Goal: Task Accomplishment & Management: Use online tool/utility

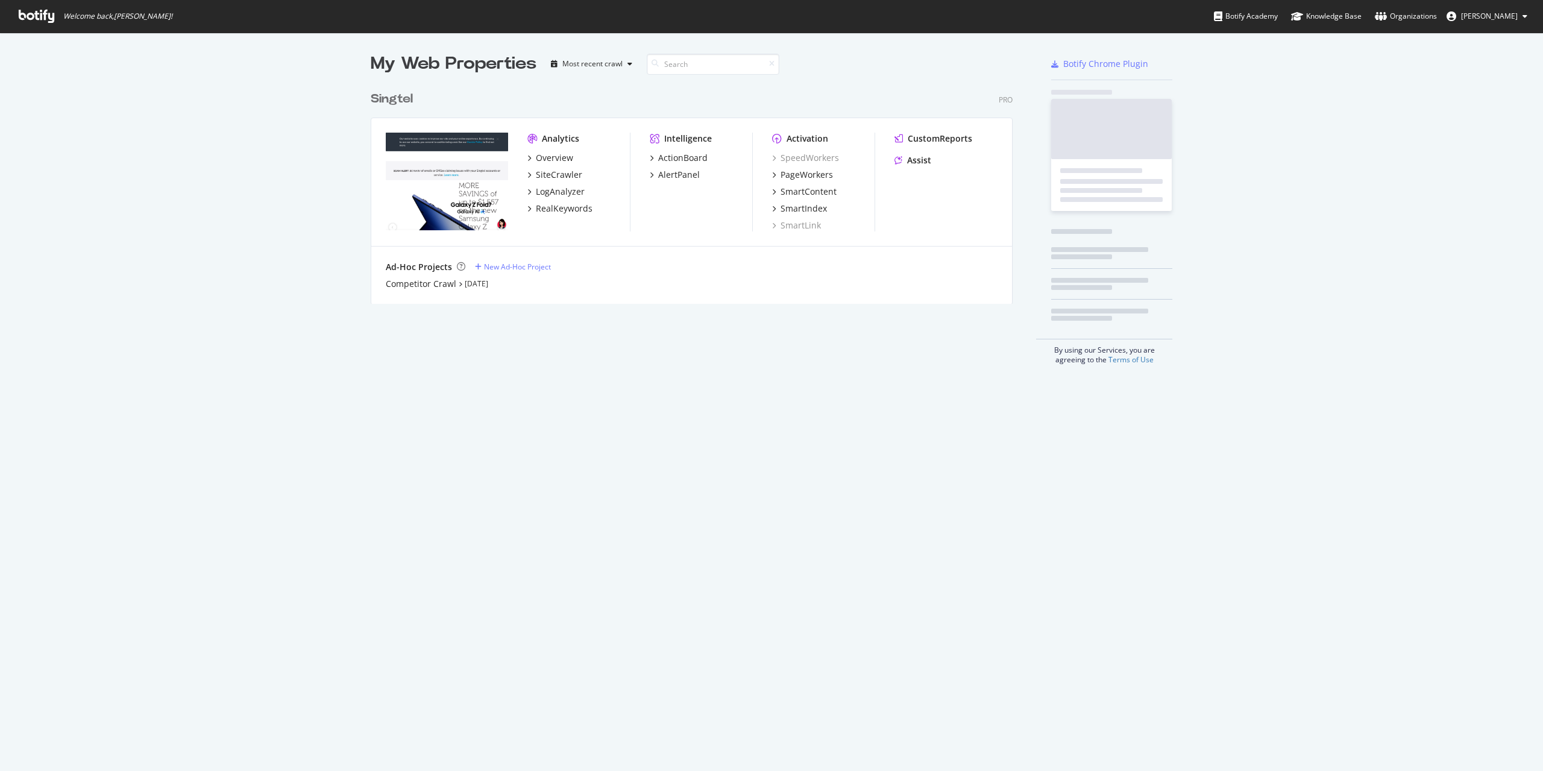
scroll to position [762, 1525]
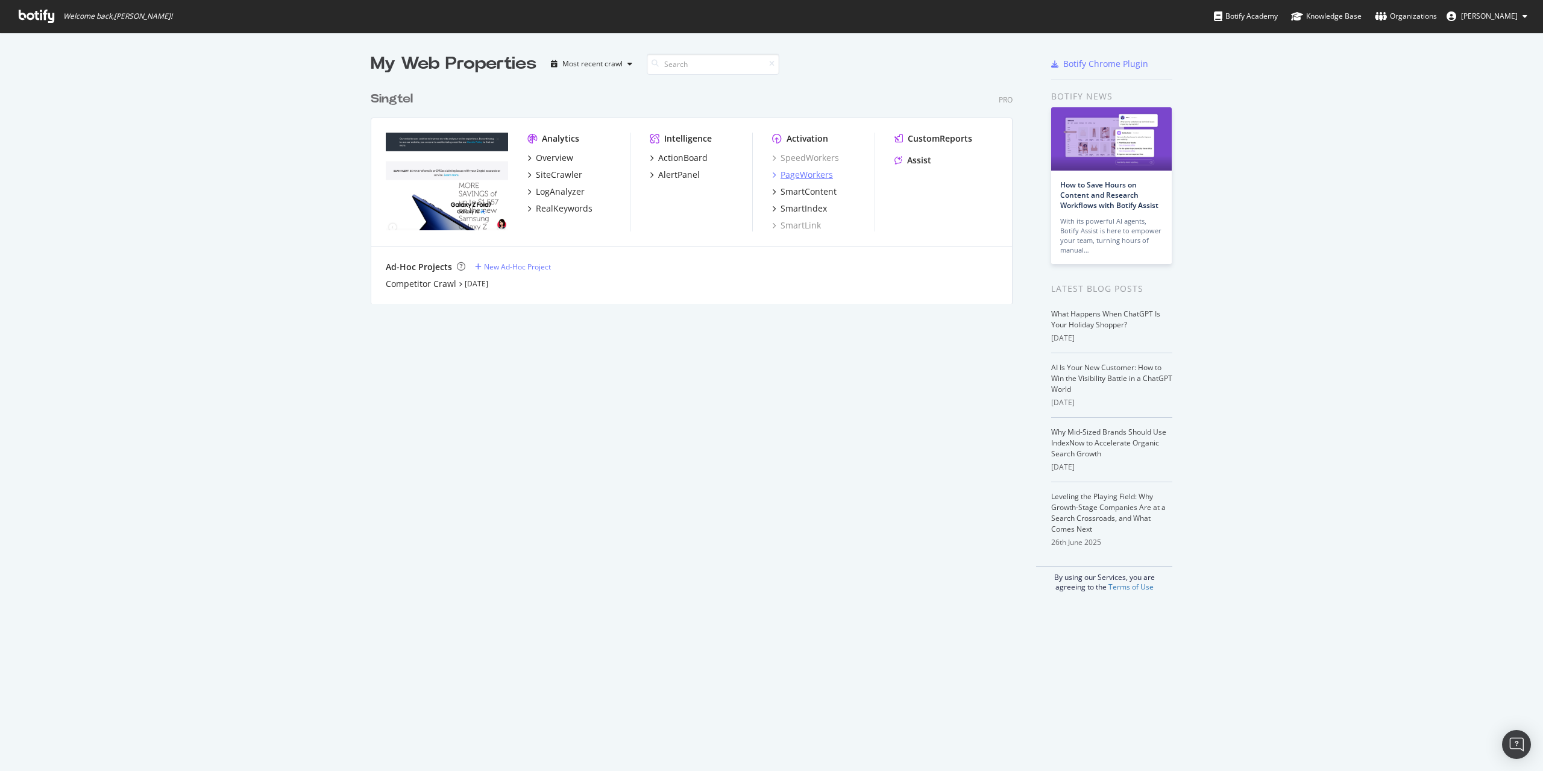
click at [803, 175] on div "PageWorkers" at bounding box center [807, 175] width 52 height 12
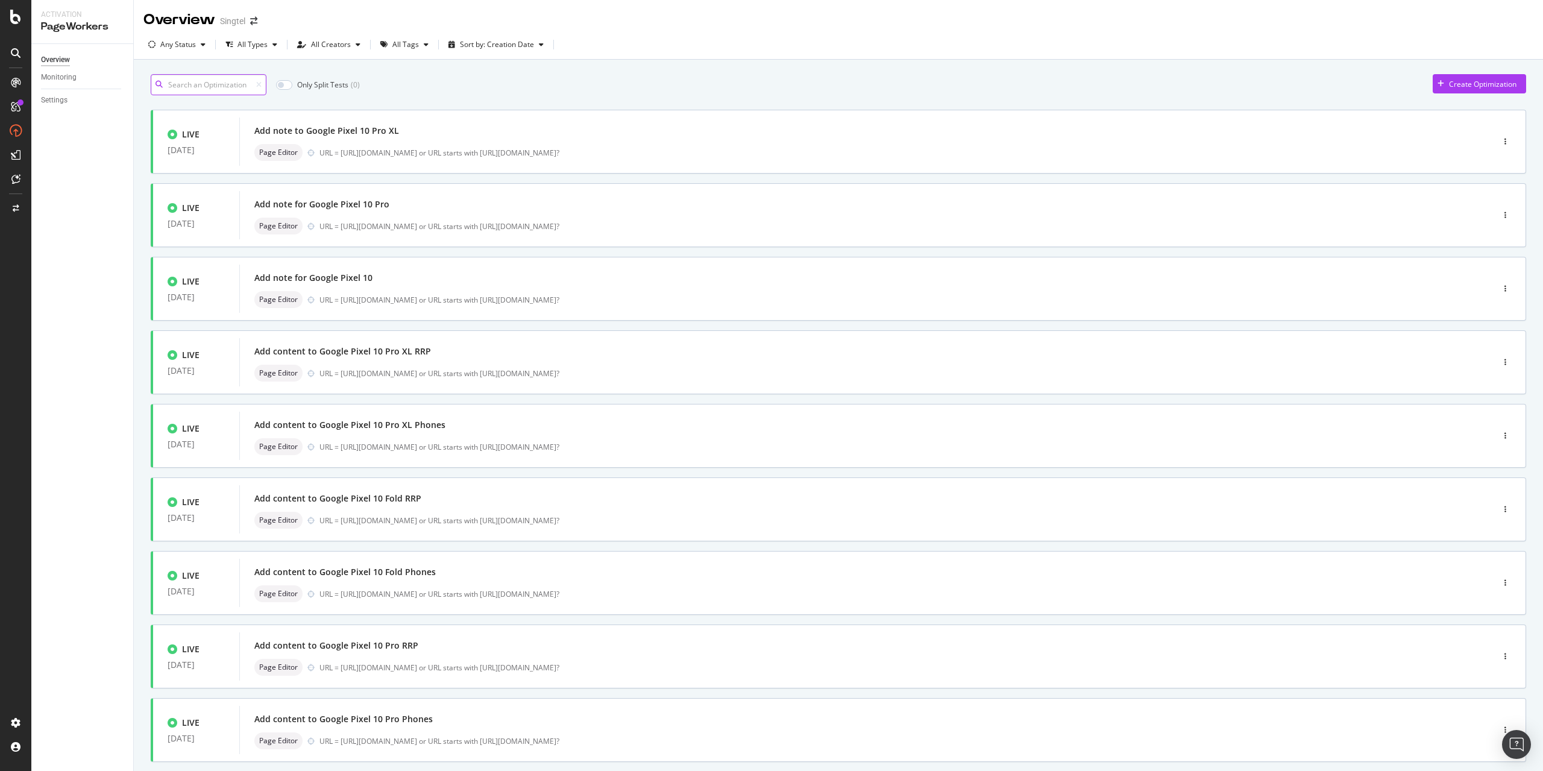
click at [188, 87] on input at bounding box center [209, 84] width 116 height 21
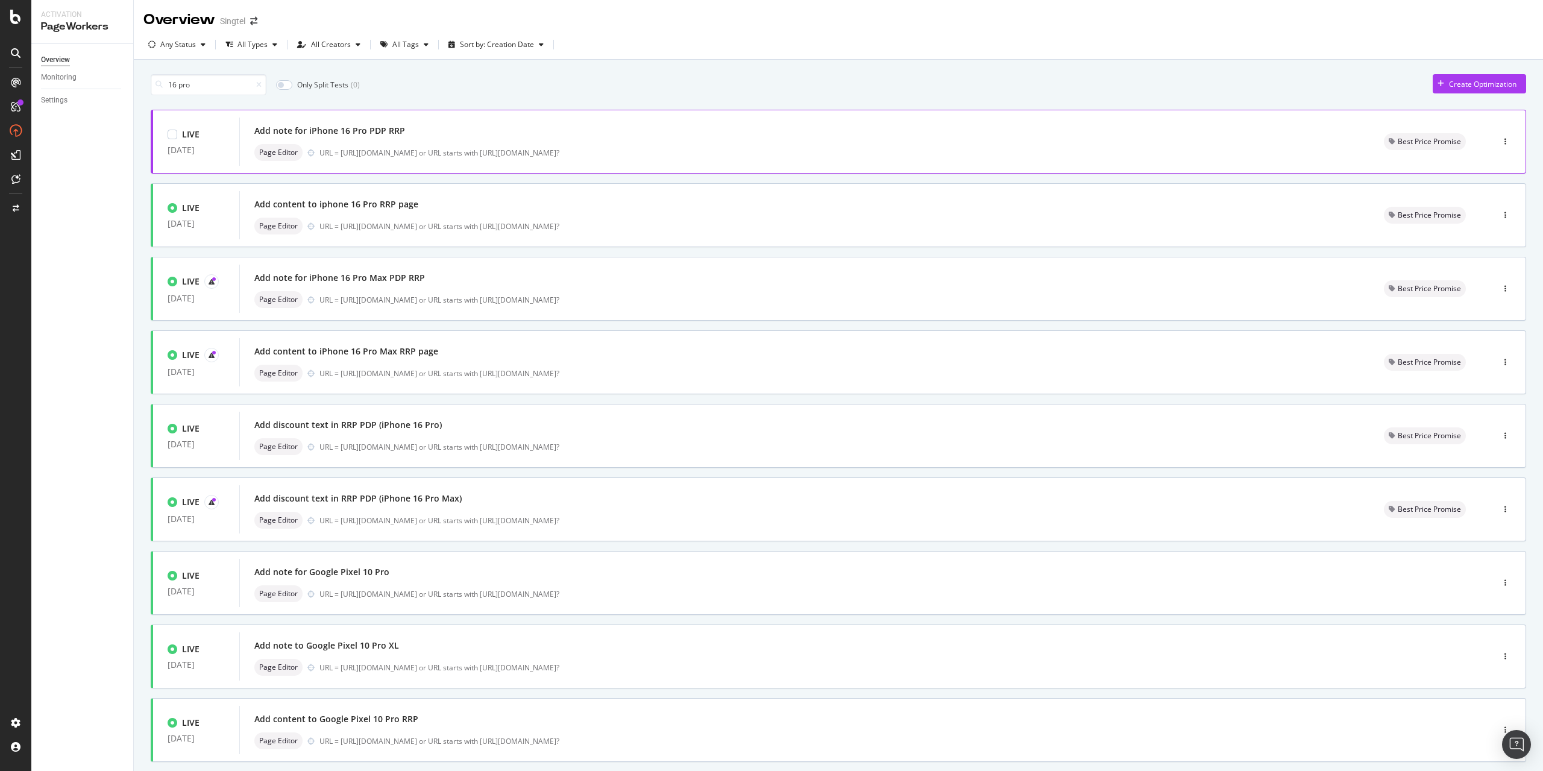
click at [369, 133] on div "Add note for iPhone 16 Pro PDP RRP" at bounding box center [329, 131] width 151 height 12
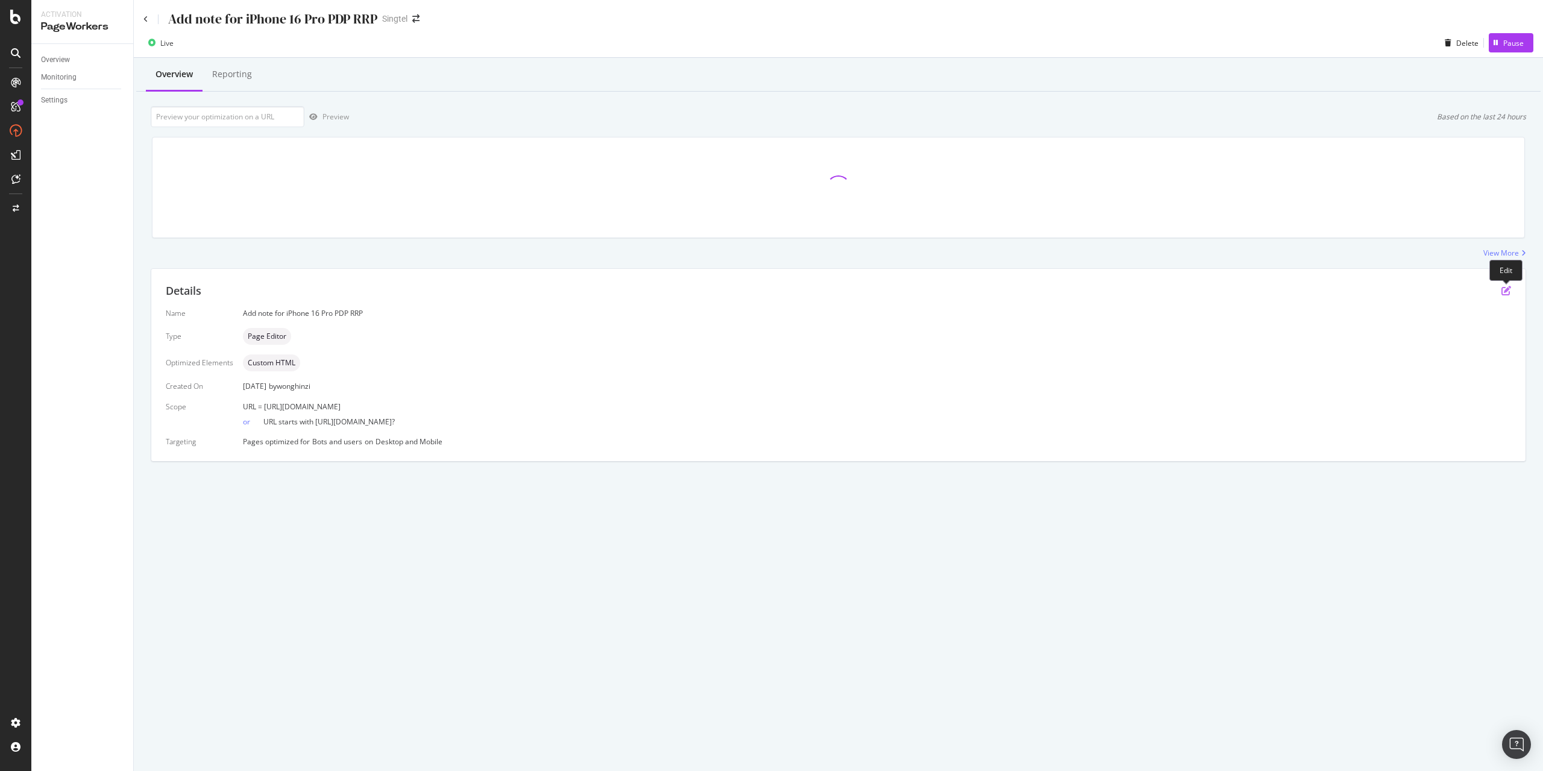
click at [1502, 293] on icon "pen-to-square" at bounding box center [1506, 291] width 10 height 10
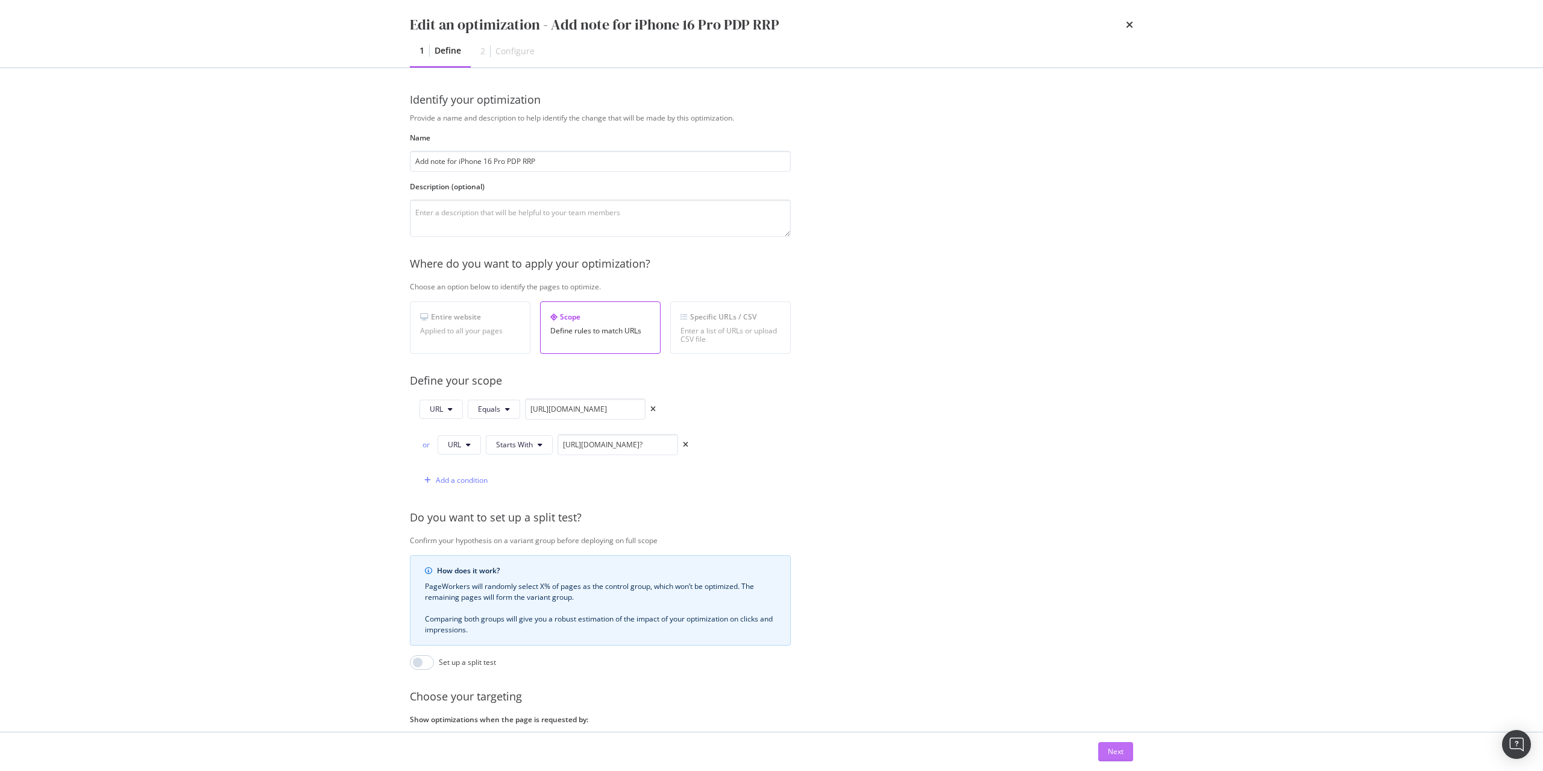
click at [1127, 755] on button "Next" at bounding box center [1115, 751] width 35 height 19
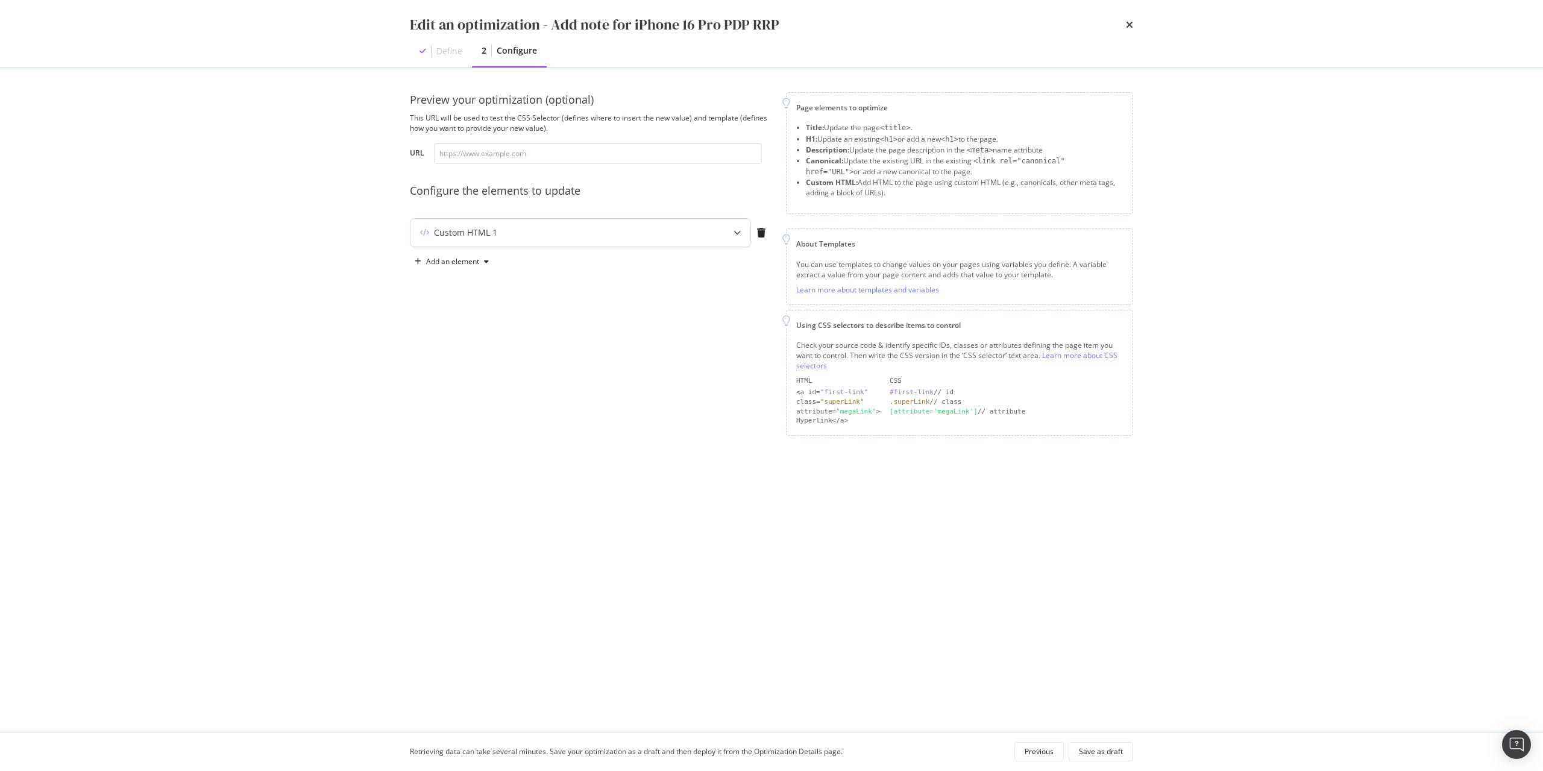
click at [565, 237] on div "Custom HTML 1" at bounding box center [556, 233] width 292 height 12
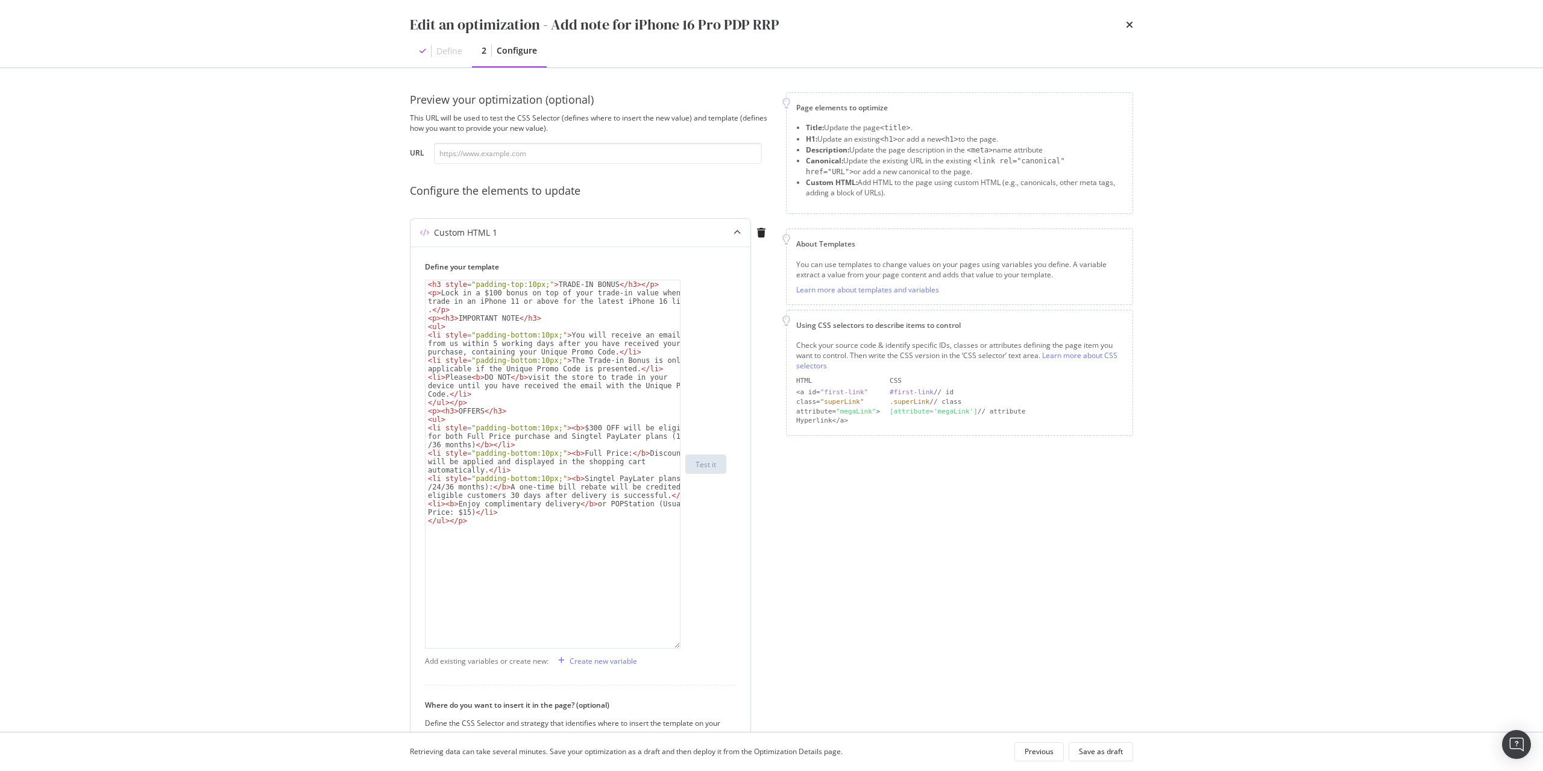
drag, startPoint x: 678, startPoint y: 354, endPoint x: 637, endPoint y: 646, distance: 294.5
click at [637, 646] on div "< h3 style = "padding-top:10px;" > TRADE-IN BONUS </ h3 > </ p > < p > Lock in …" at bounding box center [553, 464] width 256 height 369
click at [1042, 755] on div "Previous" at bounding box center [1039, 751] width 29 height 10
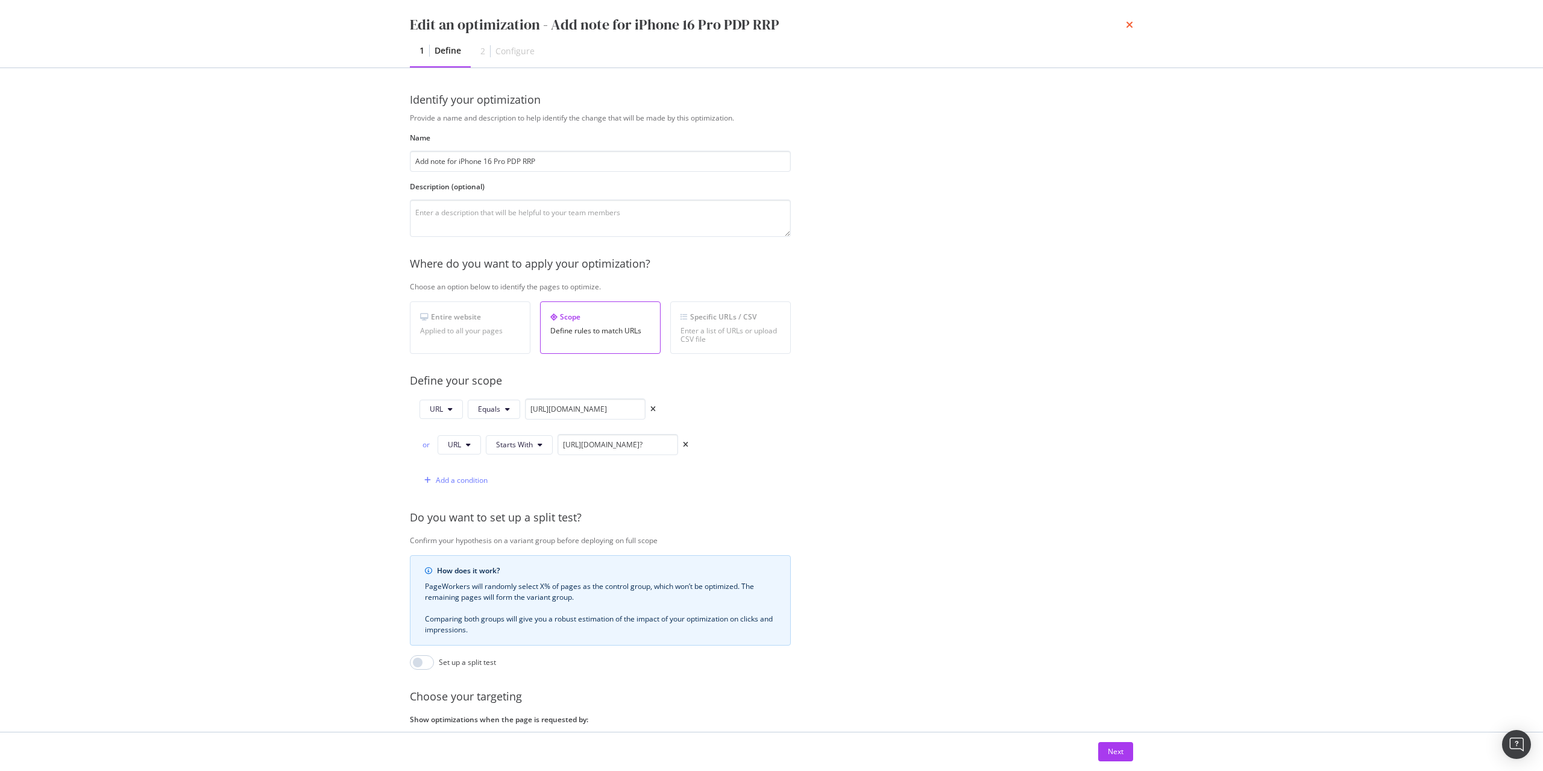
click at [1132, 23] on icon "times" at bounding box center [1129, 25] width 7 height 10
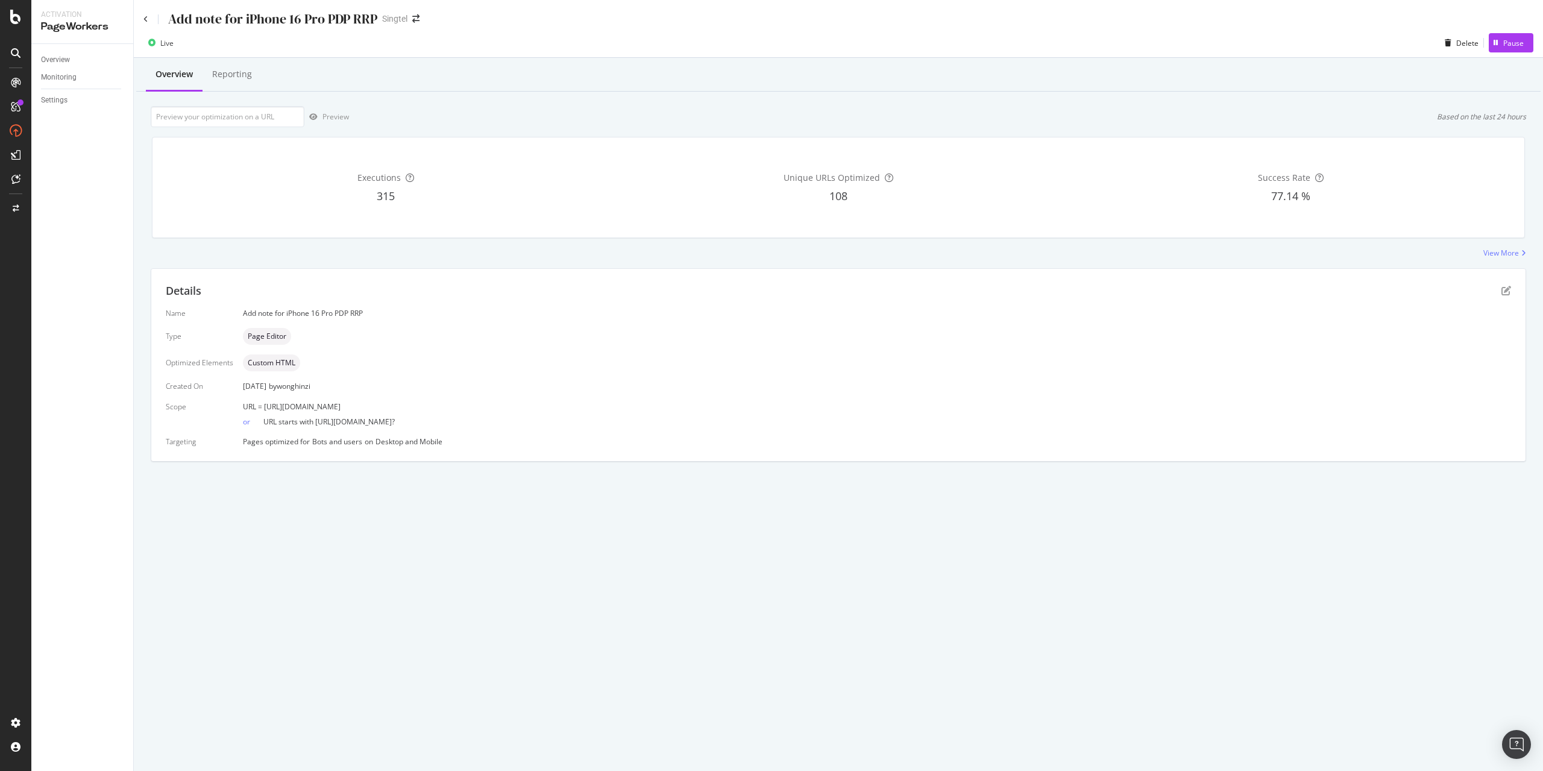
drag, startPoint x: 511, startPoint y: 412, endPoint x: 261, endPoint y: 413, distance: 249.5
click at [261, 413] on div "or URL starts with [URL][DOMAIN_NAME]?" at bounding box center [877, 419] width 1268 height 15
click at [514, 397] on div "Name Add note for iPhone 16 Pro PDP RRP Type Page Editor Optimized Elements Cus…" at bounding box center [838, 377] width 1345 height 139
drag, startPoint x: 509, startPoint y: 407, endPoint x: 264, endPoint y: 404, distance: 245.3
click at [264, 404] on div "URL = [URL][DOMAIN_NAME]" at bounding box center [877, 406] width 1268 height 10
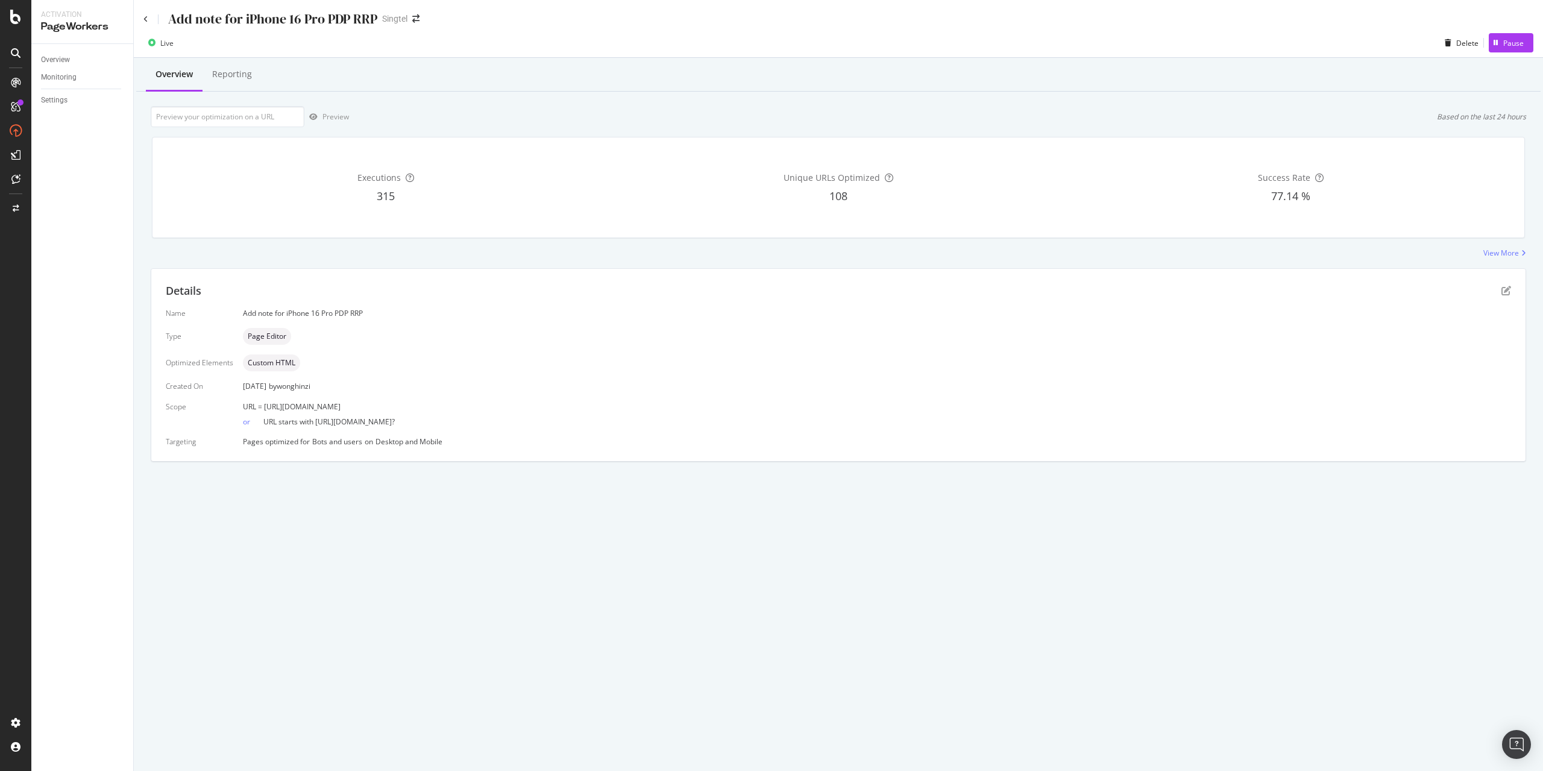
copy span "[URL][DOMAIN_NAME]"
click at [1506, 290] on icon "pen-to-square" at bounding box center [1506, 291] width 10 height 10
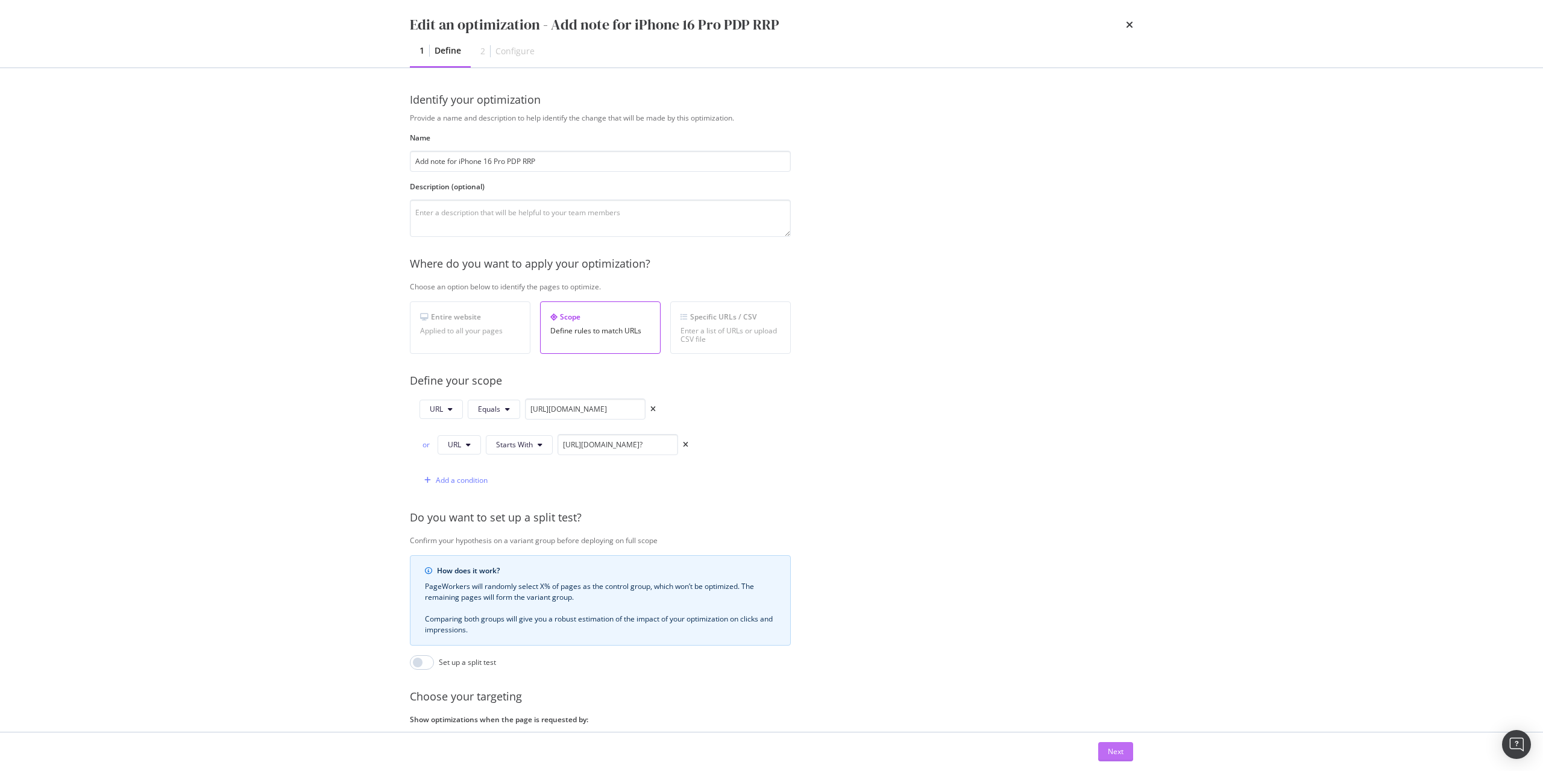
click at [1121, 753] on div "Next" at bounding box center [1116, 751] width 16 height 10
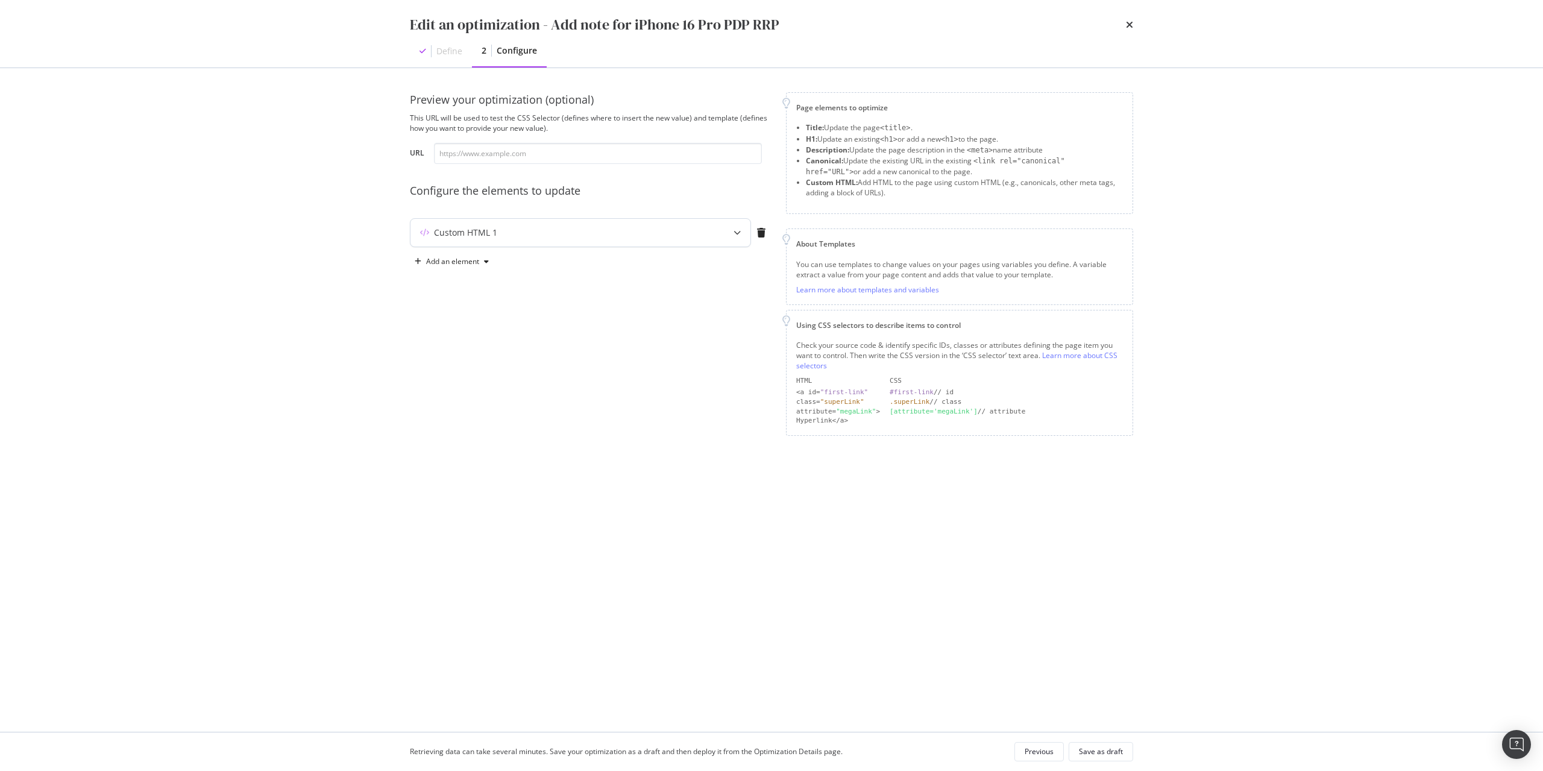
click at [524, 237] on div "Custom HTML 1" at bounding box center [556, 233] width 292 height 12
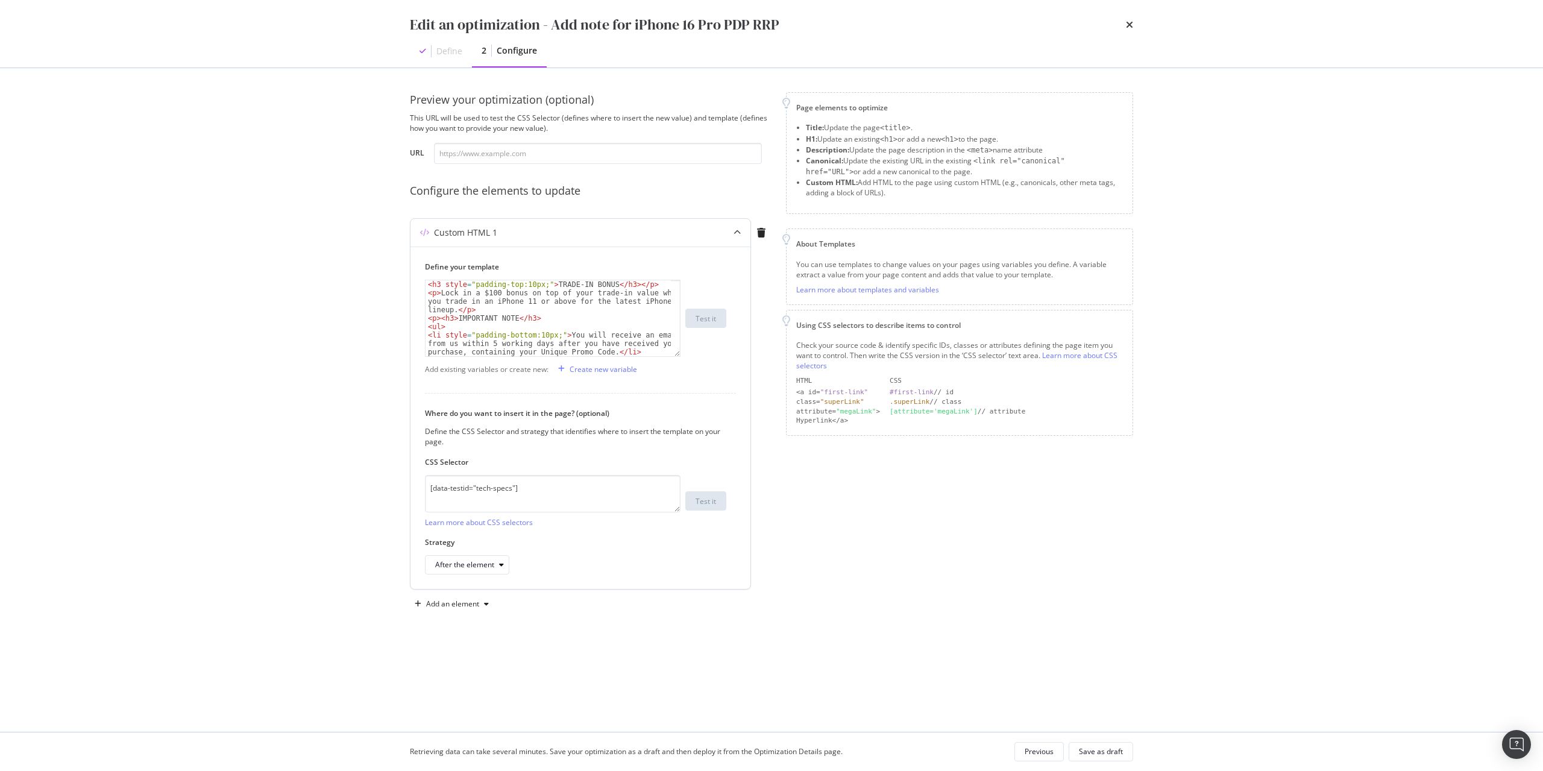
scroll to position [24, 0]
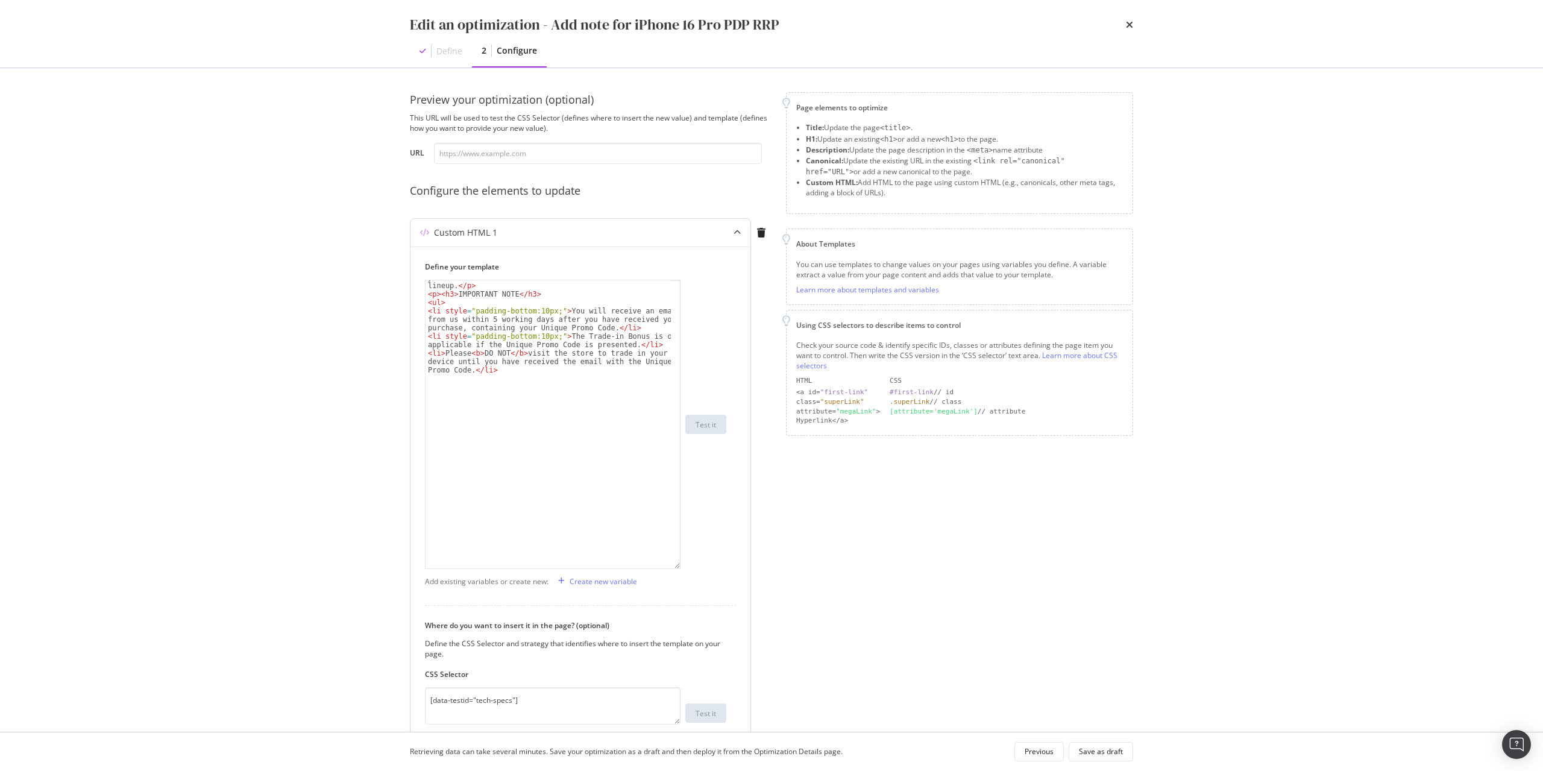
drag, startPoint x: 679, startPoint y: 354, endPoint x: 678, endPoint y: 574, distance: 220.0
click at [678, 569] on div "< p > Lock in a $100 bonus on top of your trade-in value when you trade in an i…" at bounding box center [553, 424] width 256 height 289
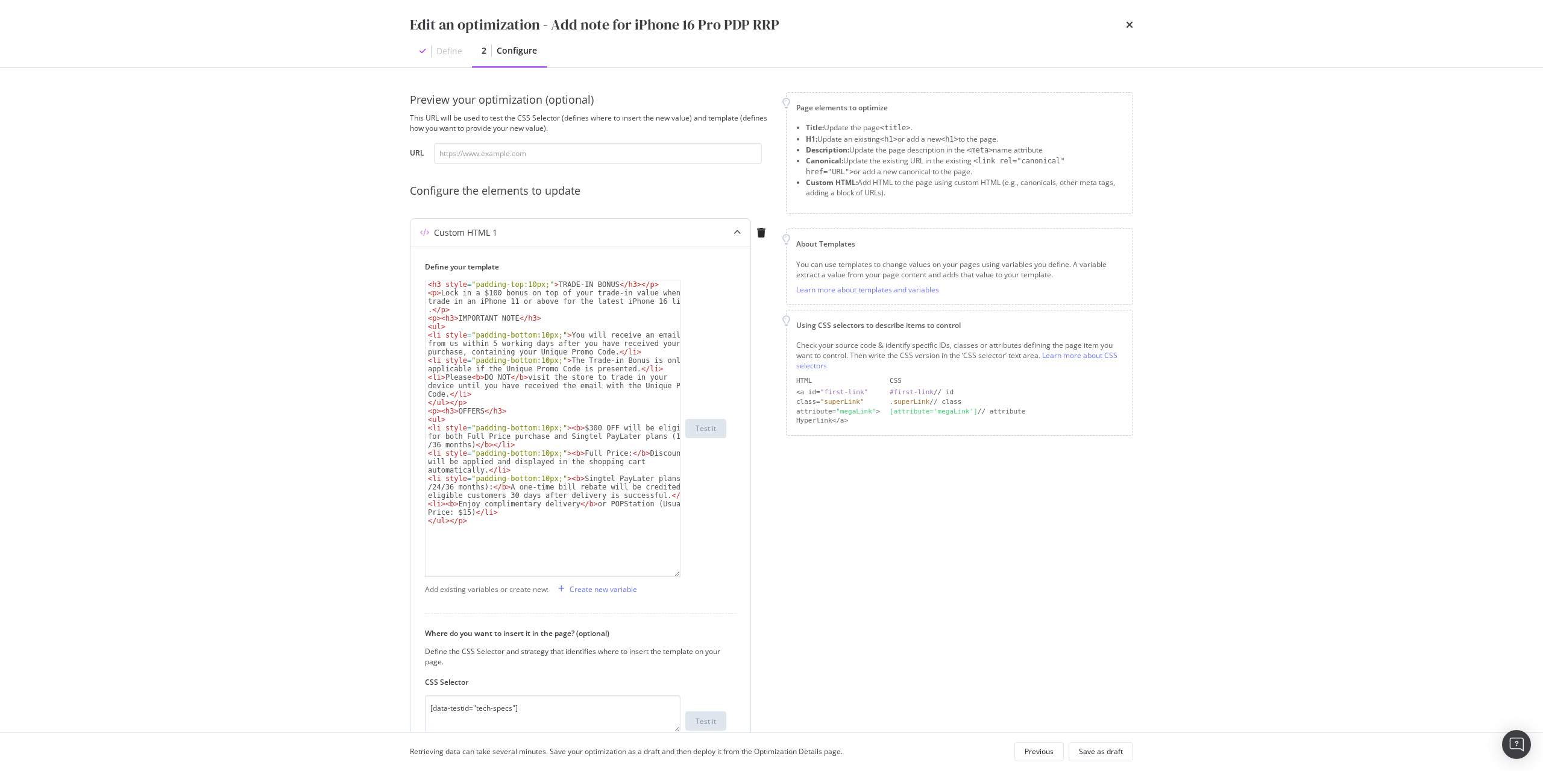
scroll to position [0, 0]
click at [1037, 758] on div "Previous" at bounding box center [1039, 751] width 29 height 17
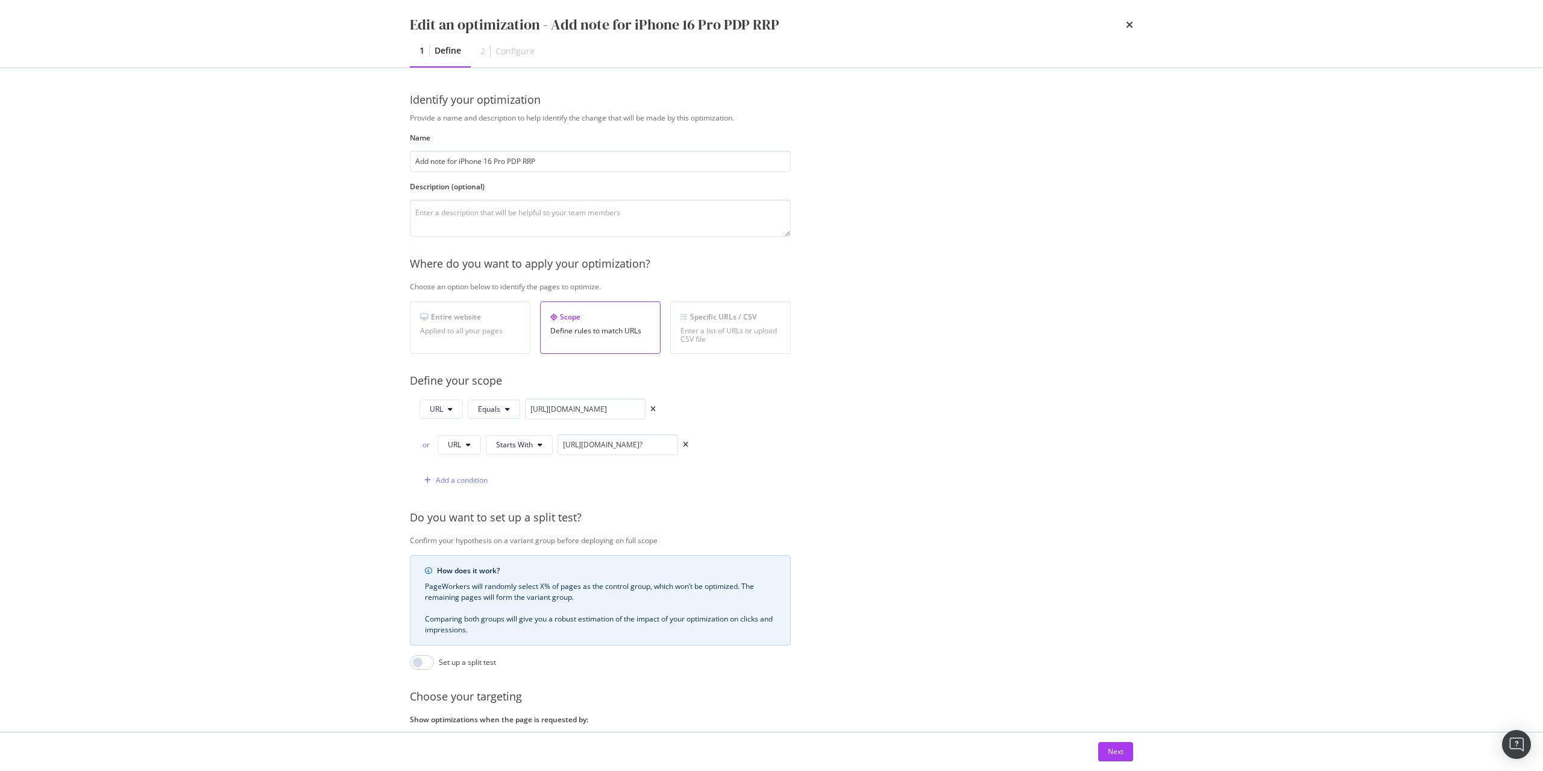
click at [1125, 28] on div "Edit an optimization - Add note for iPhone 16 Pro PDP RRP" at bounding box center [771, 24] width 723 height 20
click at [1131, 22] on icon "times" at bounding box center [1129, 25] width 7 height 10
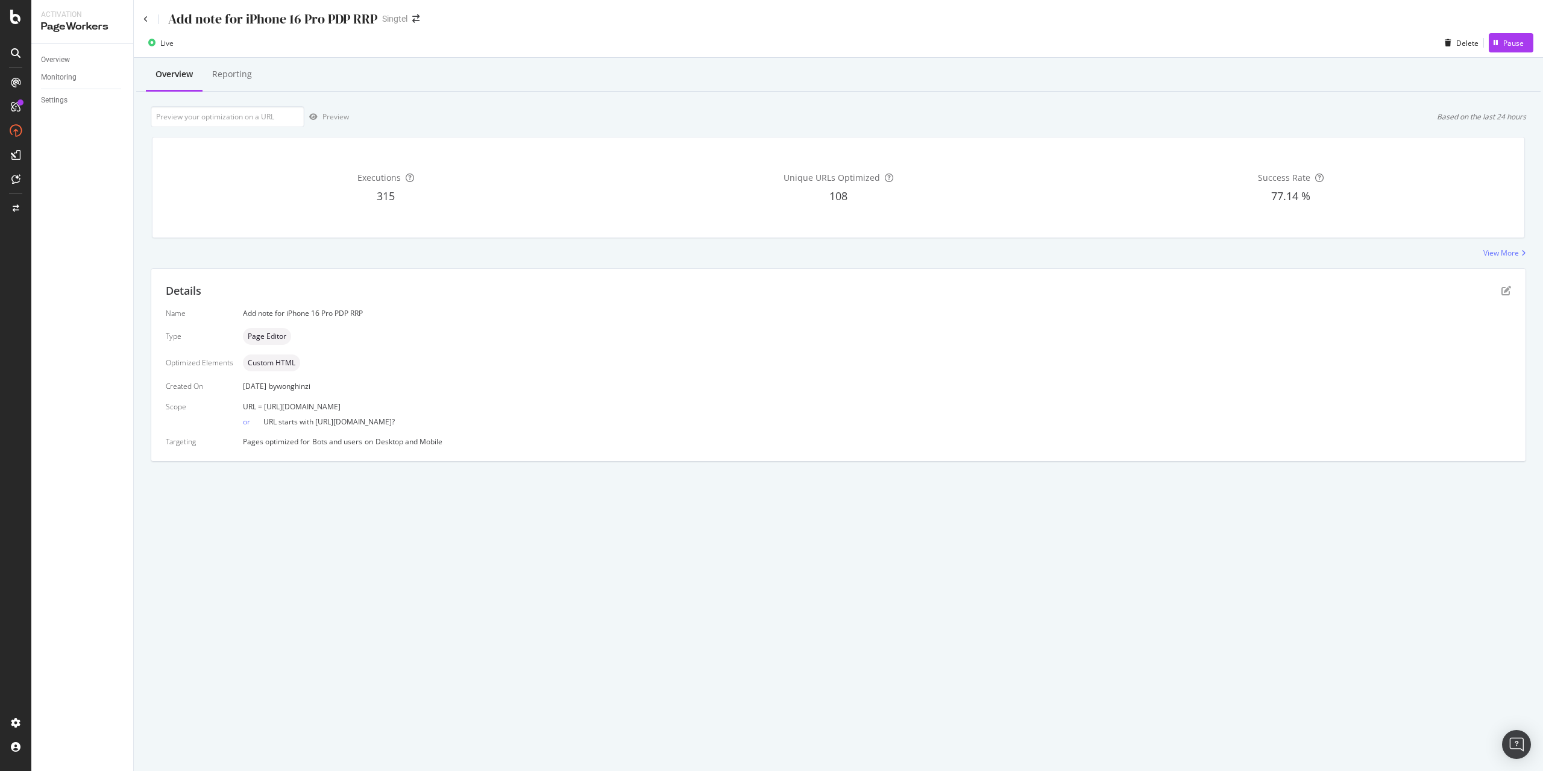
click at [144, 25] on div "Add note for iPhone 16 Pro PDP RRP" at bounding box center [260, 19] width 234 height 19
click at [145, 19] on icon at bounding box center [145, 19] width 5 height 7
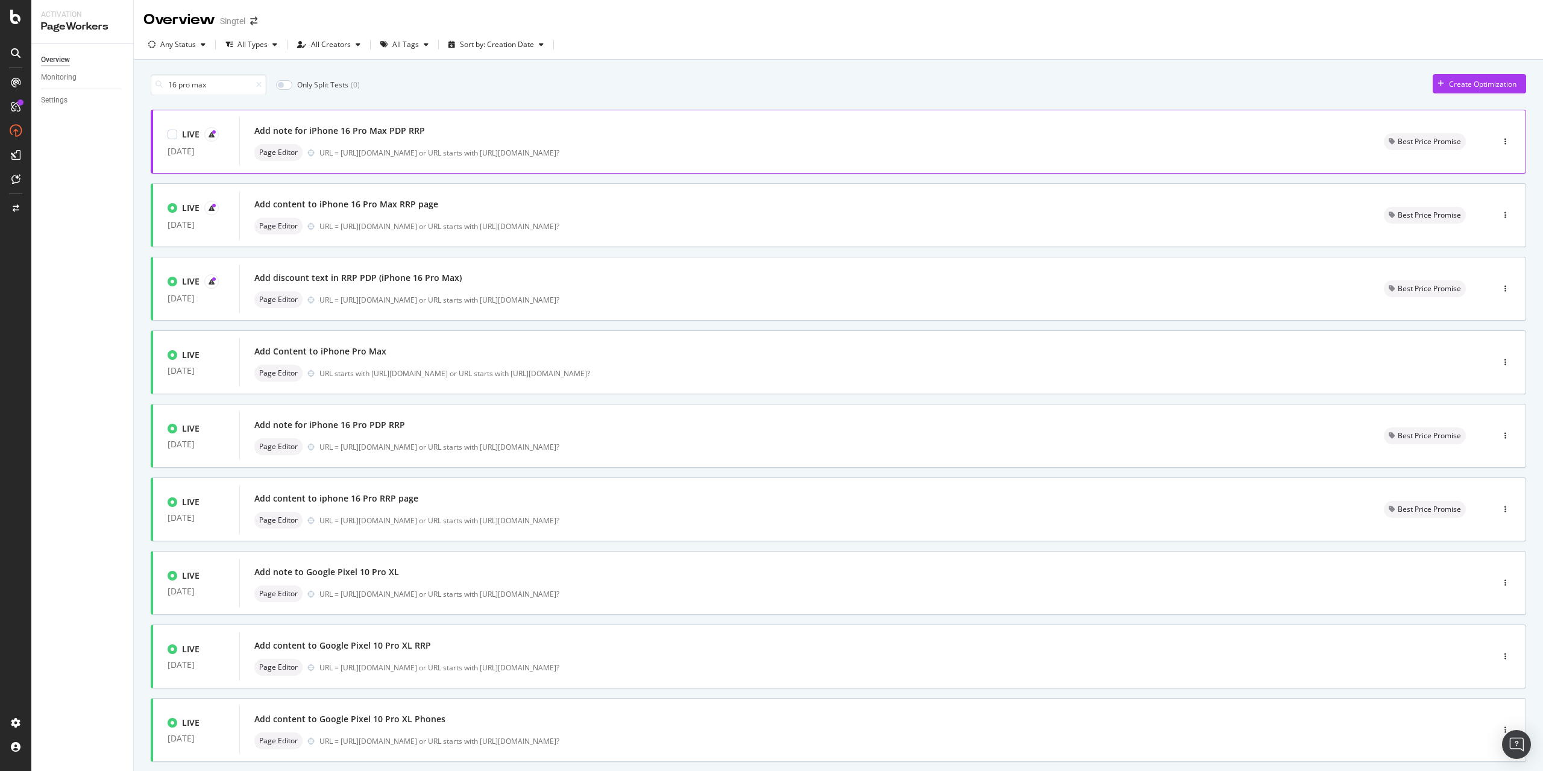
click at [421, 136] on div "Add note for iPhone 16 Pro Max PDP RRP" at bounding box center [804, 130] width 1101 height 17
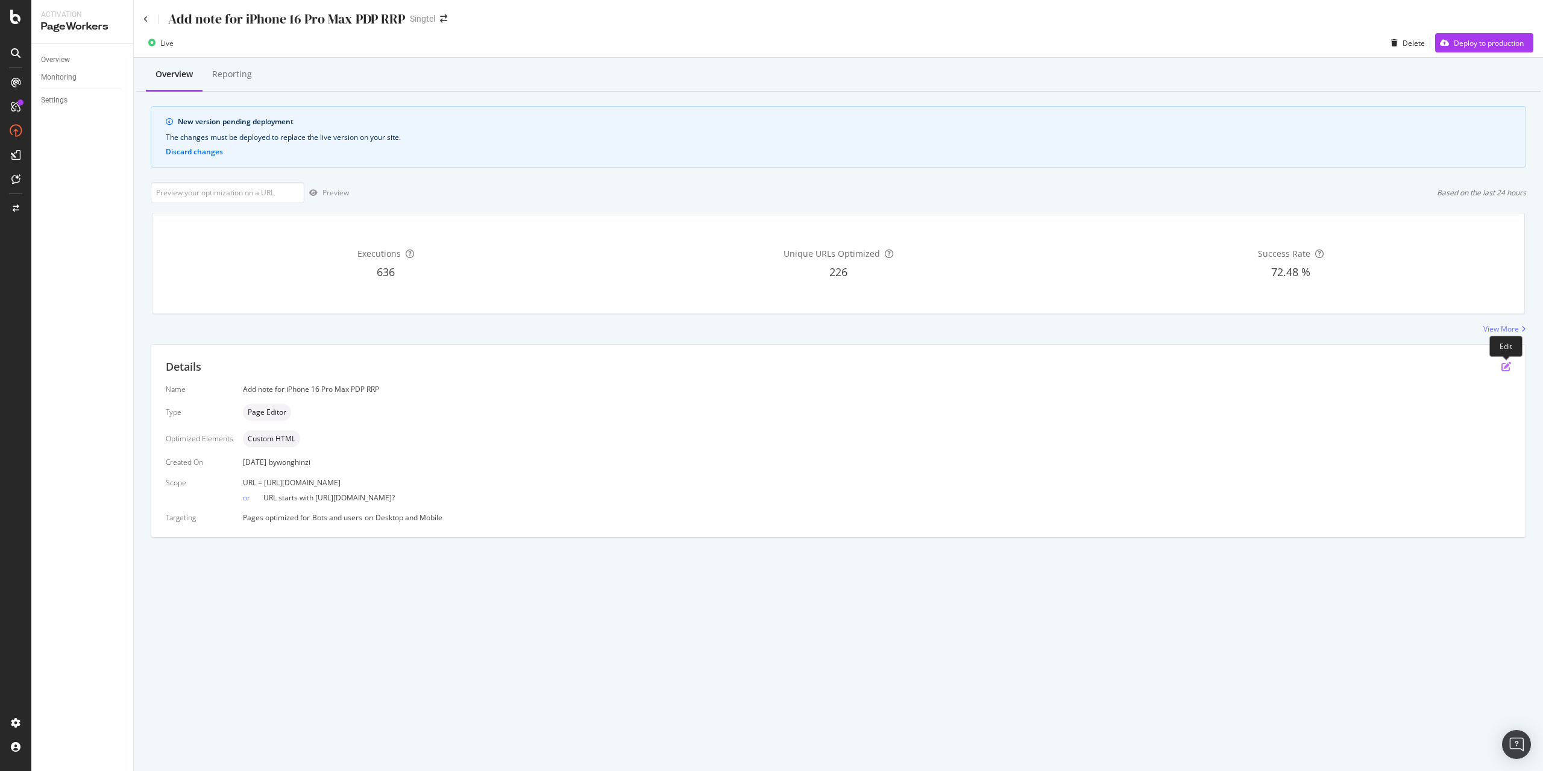
click at [1509, 369] on icon "pen-to-square" at bounding box center [1506, 367] width 10 height 10
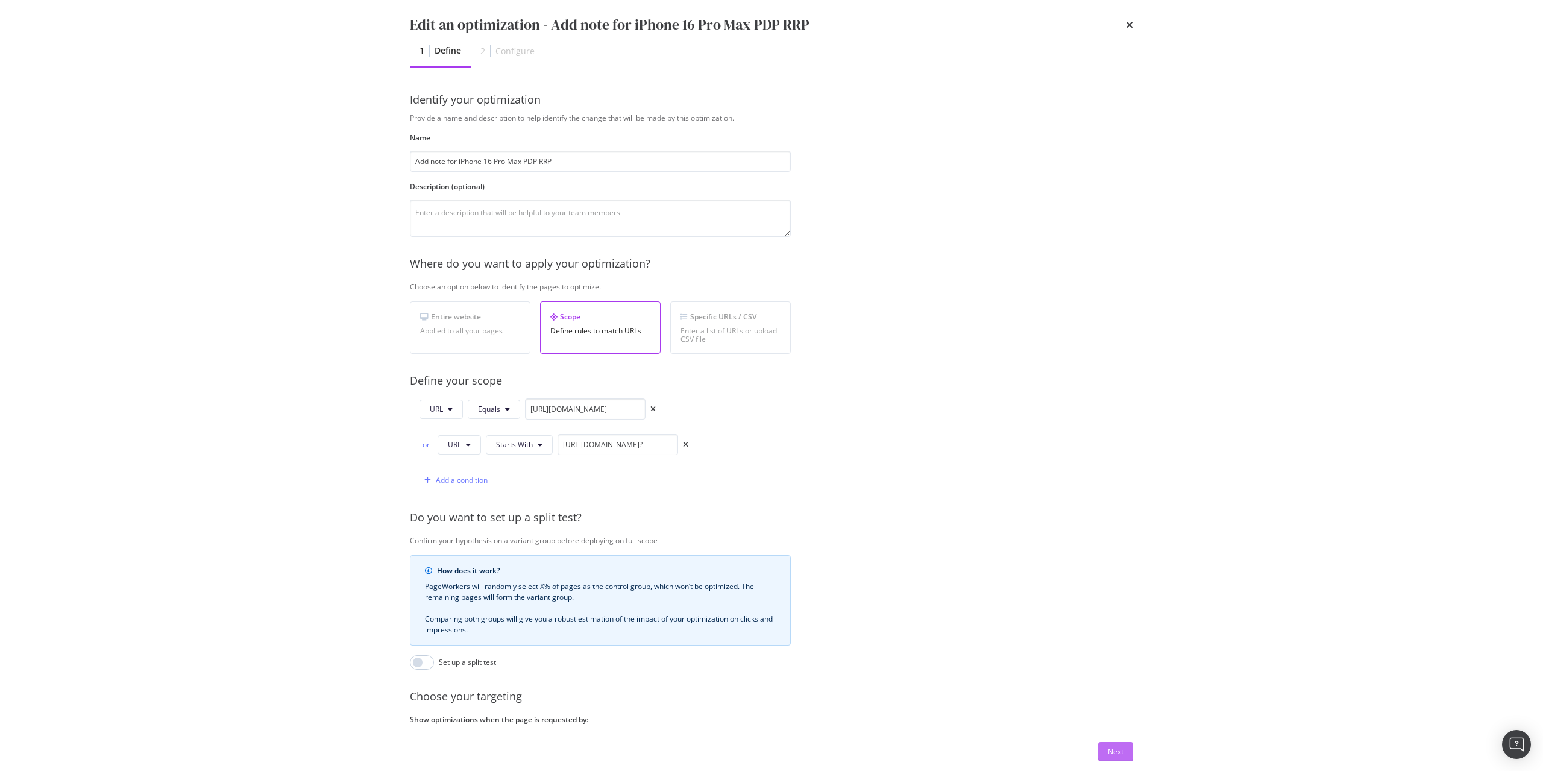
click at [1110, 753] on div "Next" at bounding box center [1116, 751] width 16 height 10
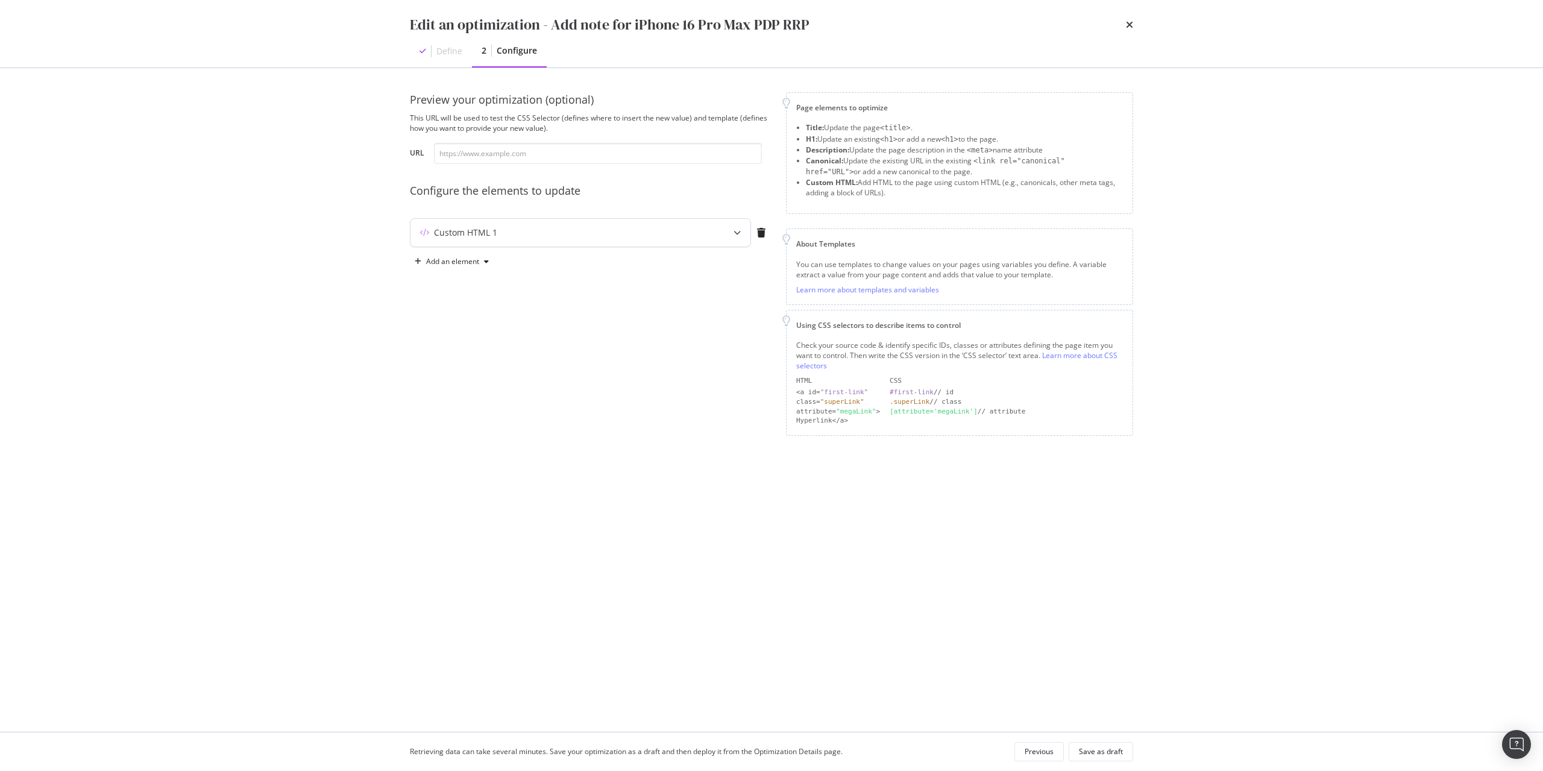
click at [583, 225] on div "Custom HTML 1" at bounding box center [580, 233] width 340 height 28
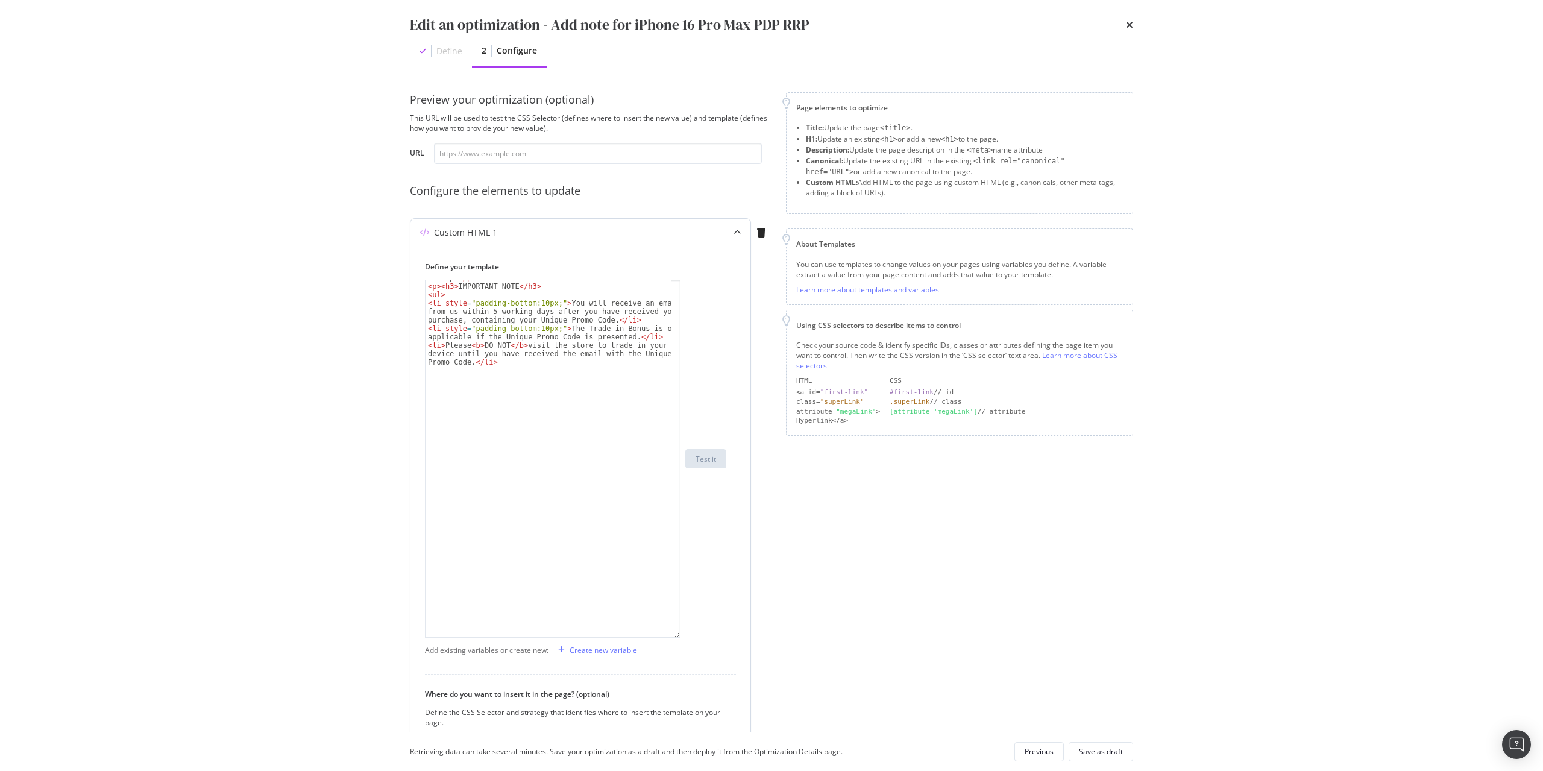
scroll to position [32, 0]
drag, startPoint x: 679, startPoint y: 354, endPoint x: 680, endPoint y: 638, distance: 283.9
click at [680, 638] on div "< p > Lock in a $100 bonus on top of your trade-in value when you trade in an i…" at bounding box center [553, 459] width 256 height 358
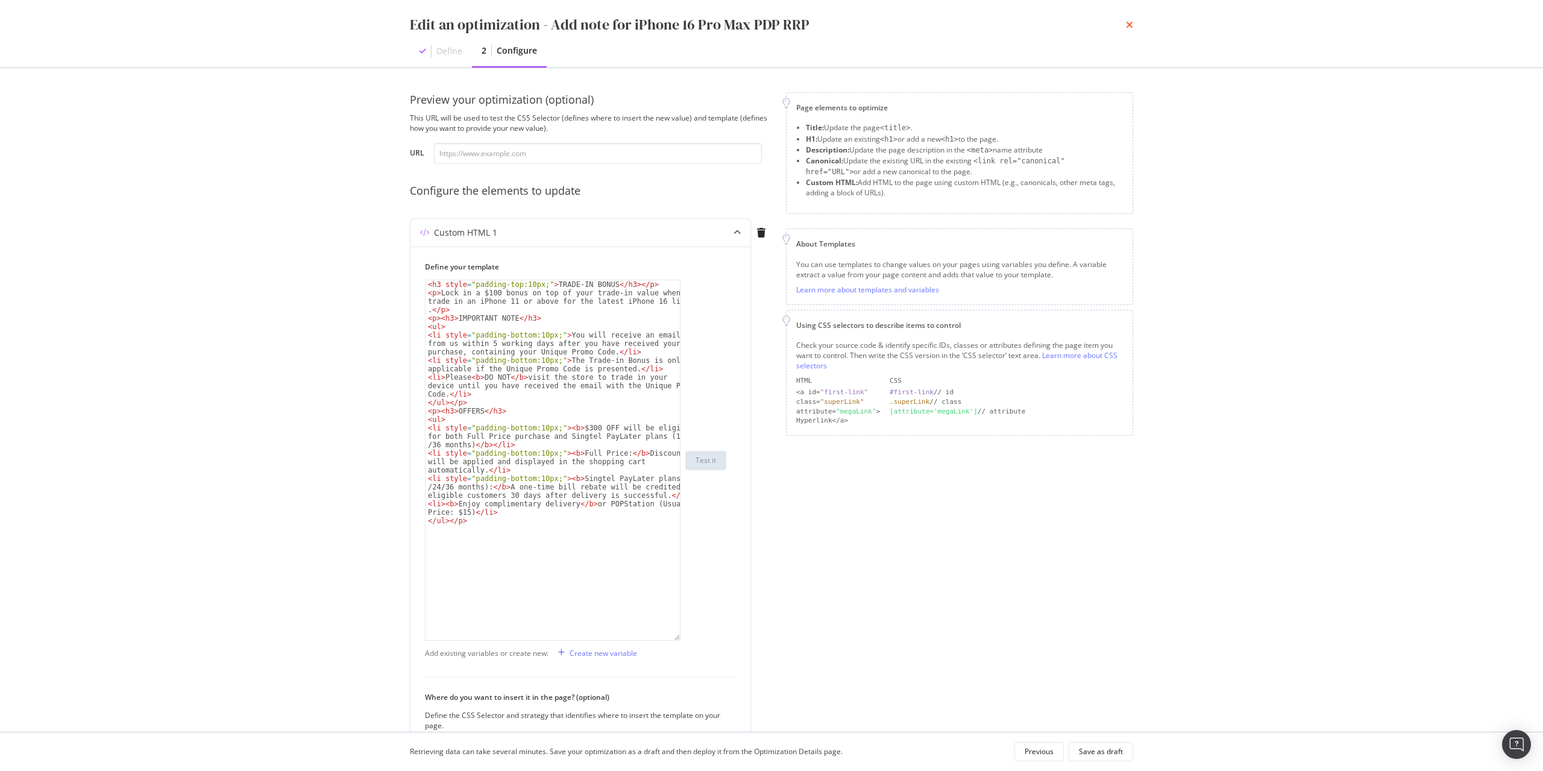
click at [1131, 24] on icon "times" at bounding box center [1129, 25] width 7 height 10
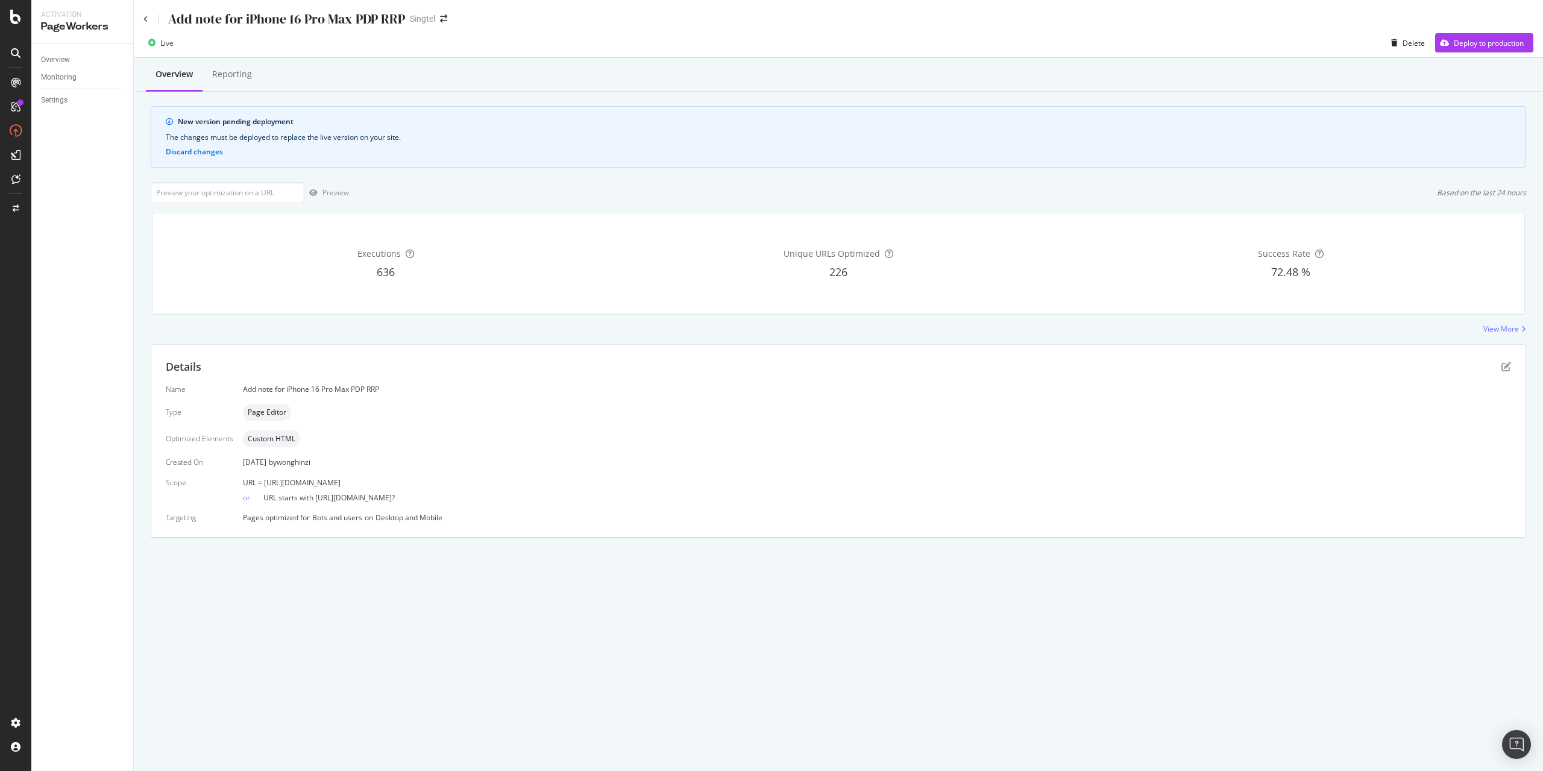
drag, startPoint x: 525, startPoint y: 484, endPoint x: 263, endPoint y: 485, distance: 261.6
click at [263, 485] on div "URL = [URL][DOMAIN_NAME]" at bounding box center [877, 482] width 1268 height 10
copy span "[URL][DOMAIN_NAME]"
click at [235, 195] on input "url" at bounding box center [228, 192] width 154 height 21
paste input "[URL][DOMAIN_NAME]"
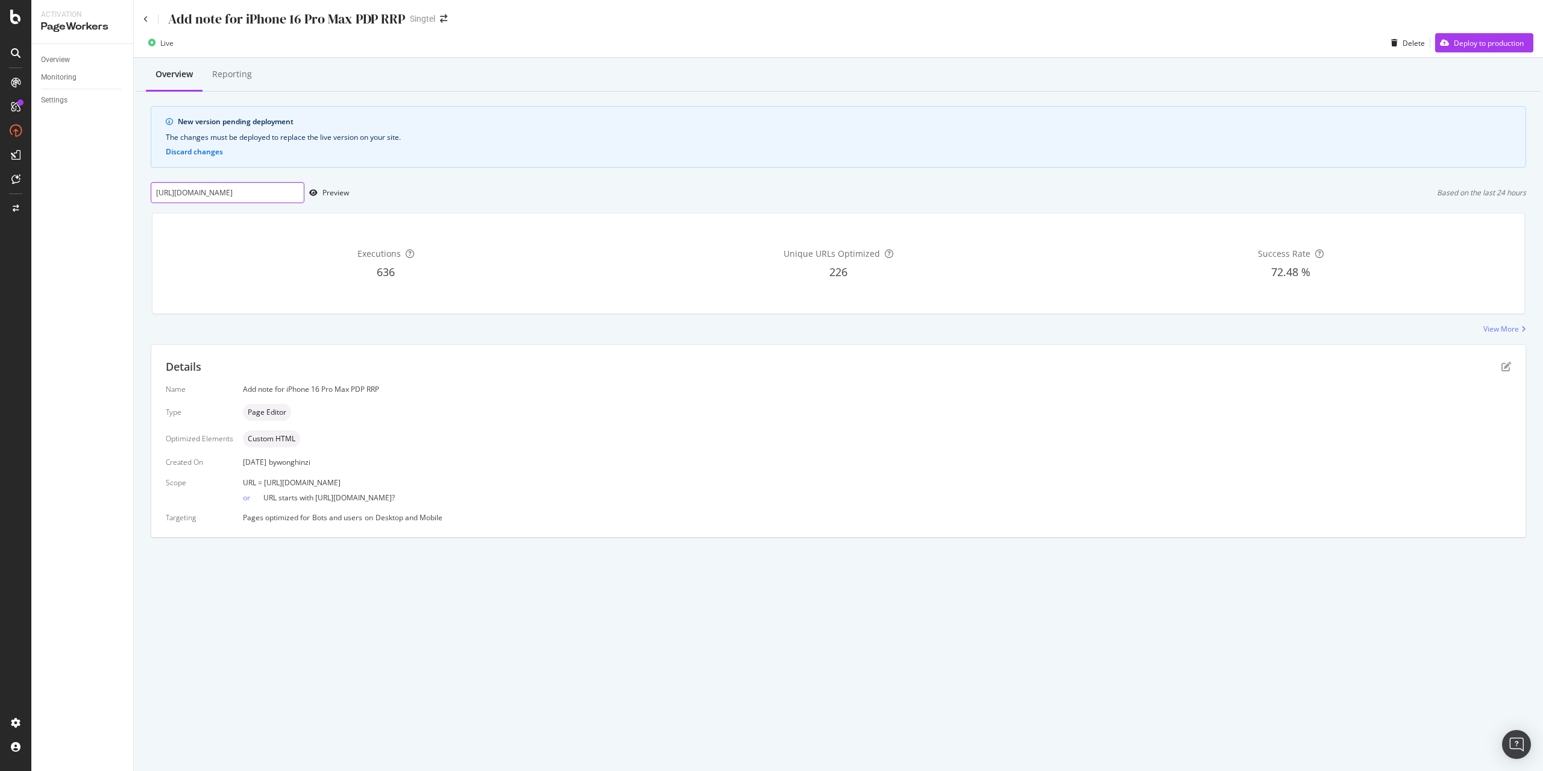
scroll to position [0, 114]
type input "[URL][DOMAIN_NAME]"
click at [321, 195] on div "button" at bounding box center [313, 192] width 18 height 7
click at [1508, 374] on div "Details" at bounding box center [838, 367] width 1345 height 16
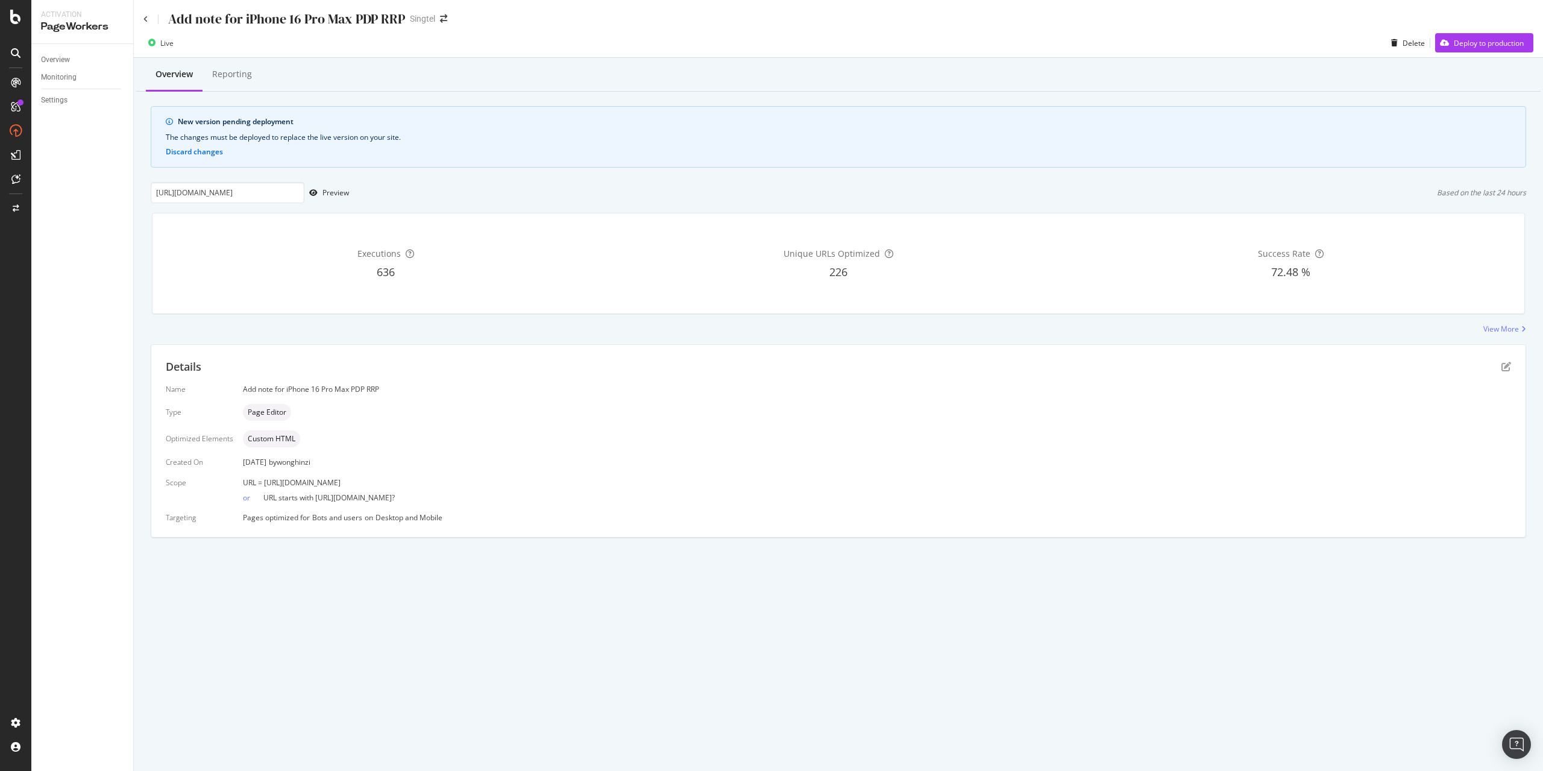
click at [20, 477] on div at bounding box center [15, 393] width 29 height 640
click at [1492, 41] on div "Deploy to production" at bounding box center [1489, 43] width 70 height 10
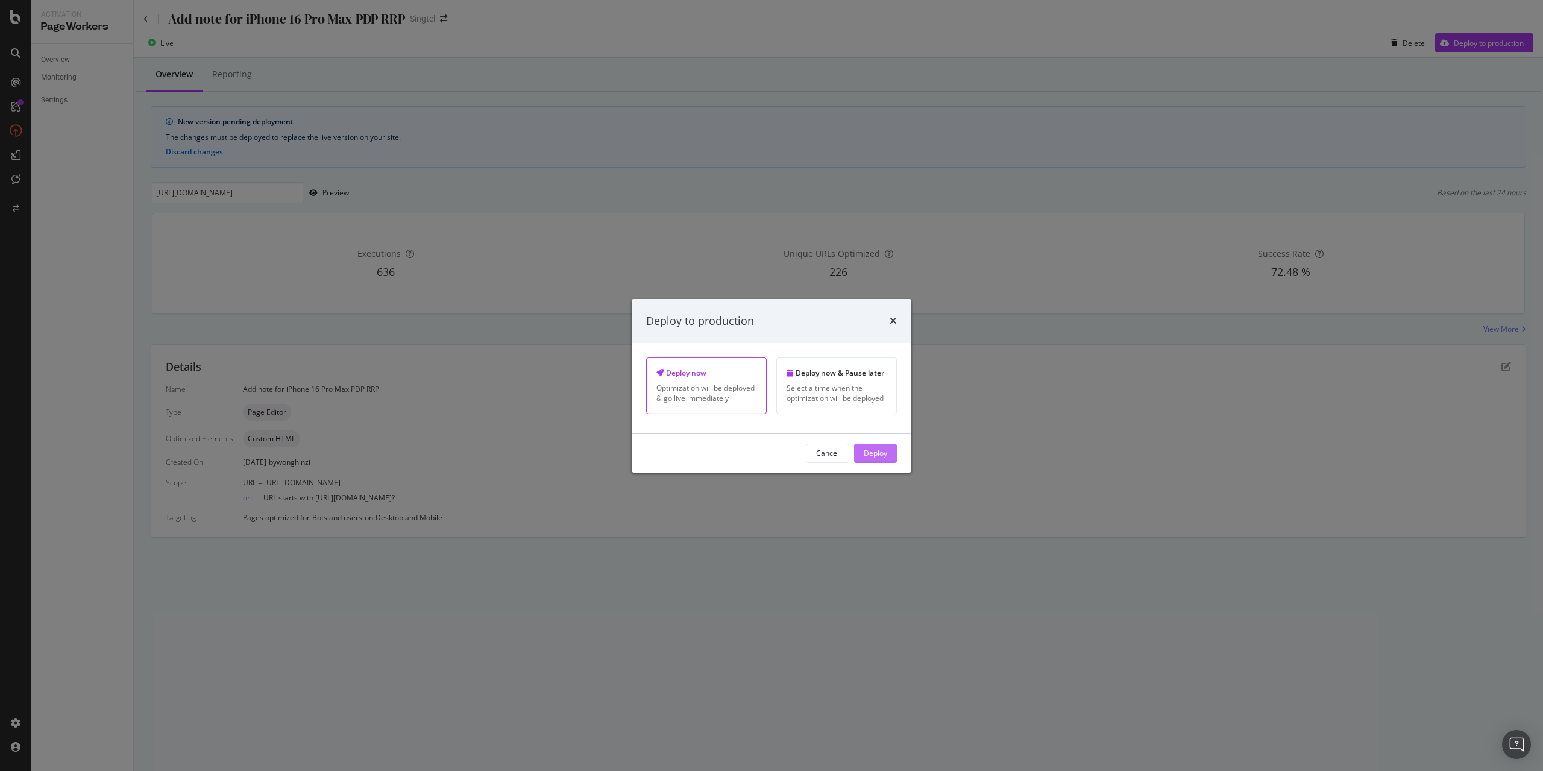
click at [884, 457] on div "Deploy" at bounding box center [876, 453] width 24 height 10
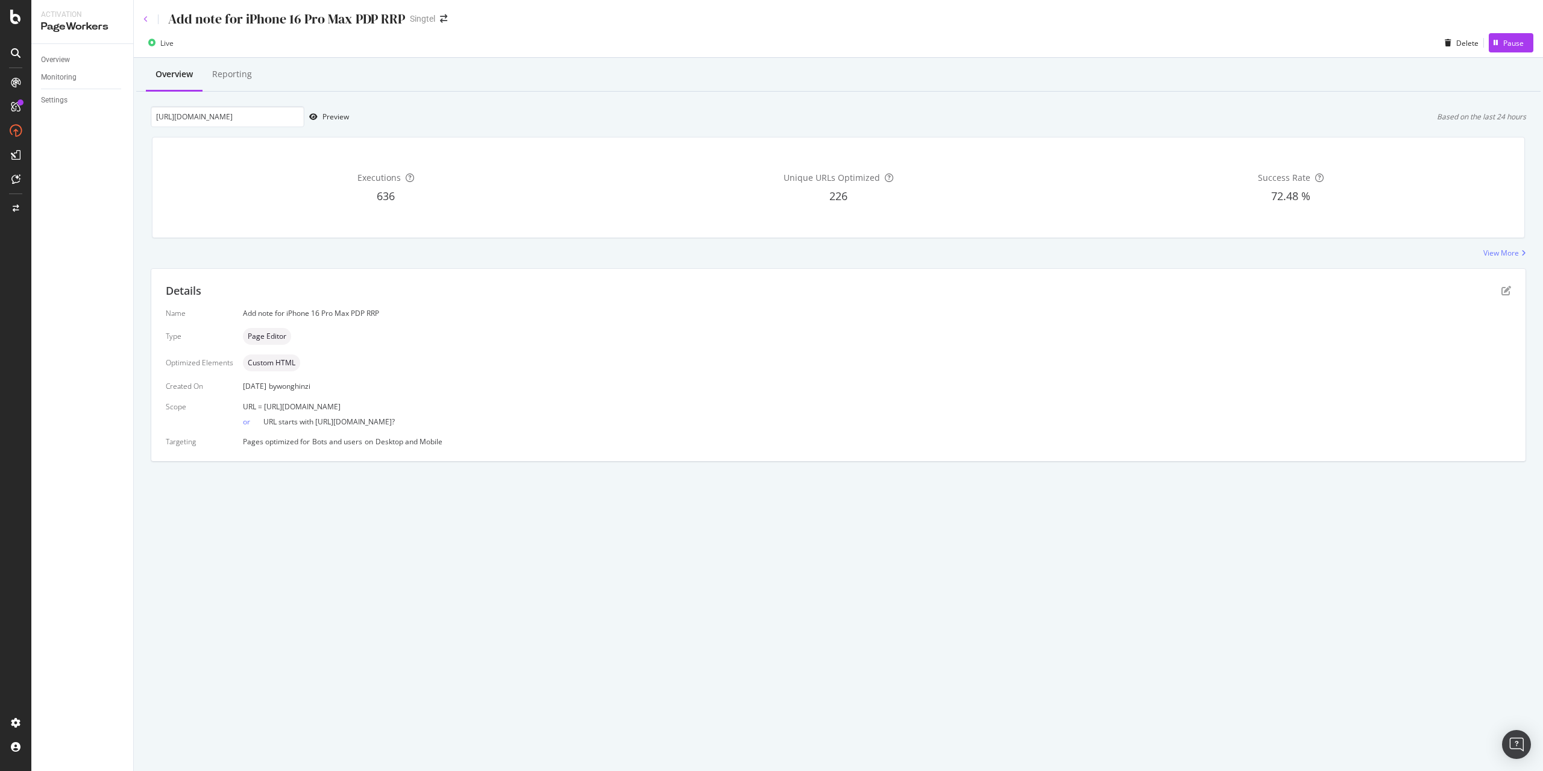
click at [144, 22] on icon at bounding box center [145, 19] width 5 height 7
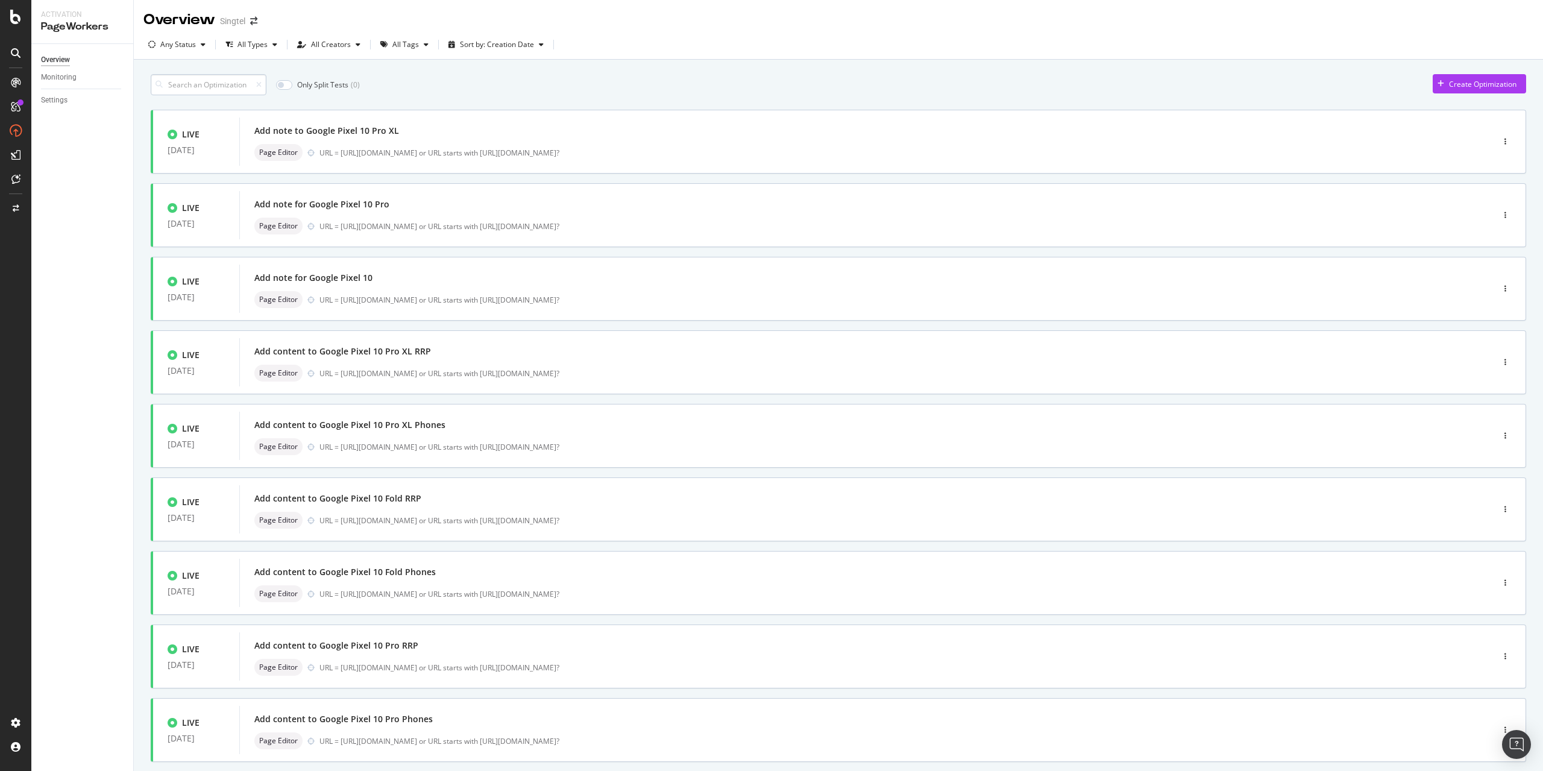
click at [223, 85] on input at bounding box center [209, 84] width 116 height 21
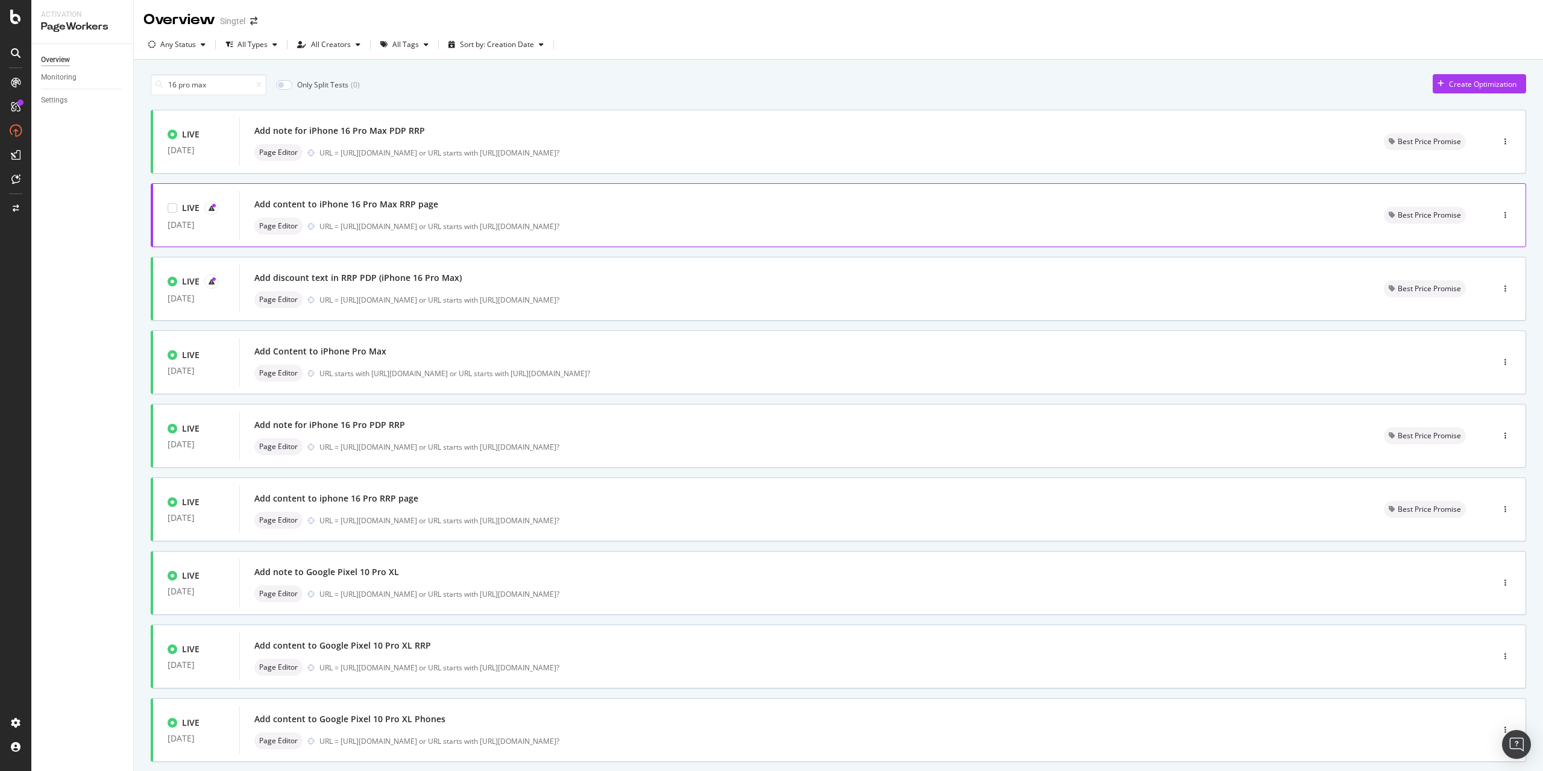
click at [344, 204] on div "Add content to iPhone 16 Pro Max RRP page" at bounding box center [346, 204] width 184 height 12
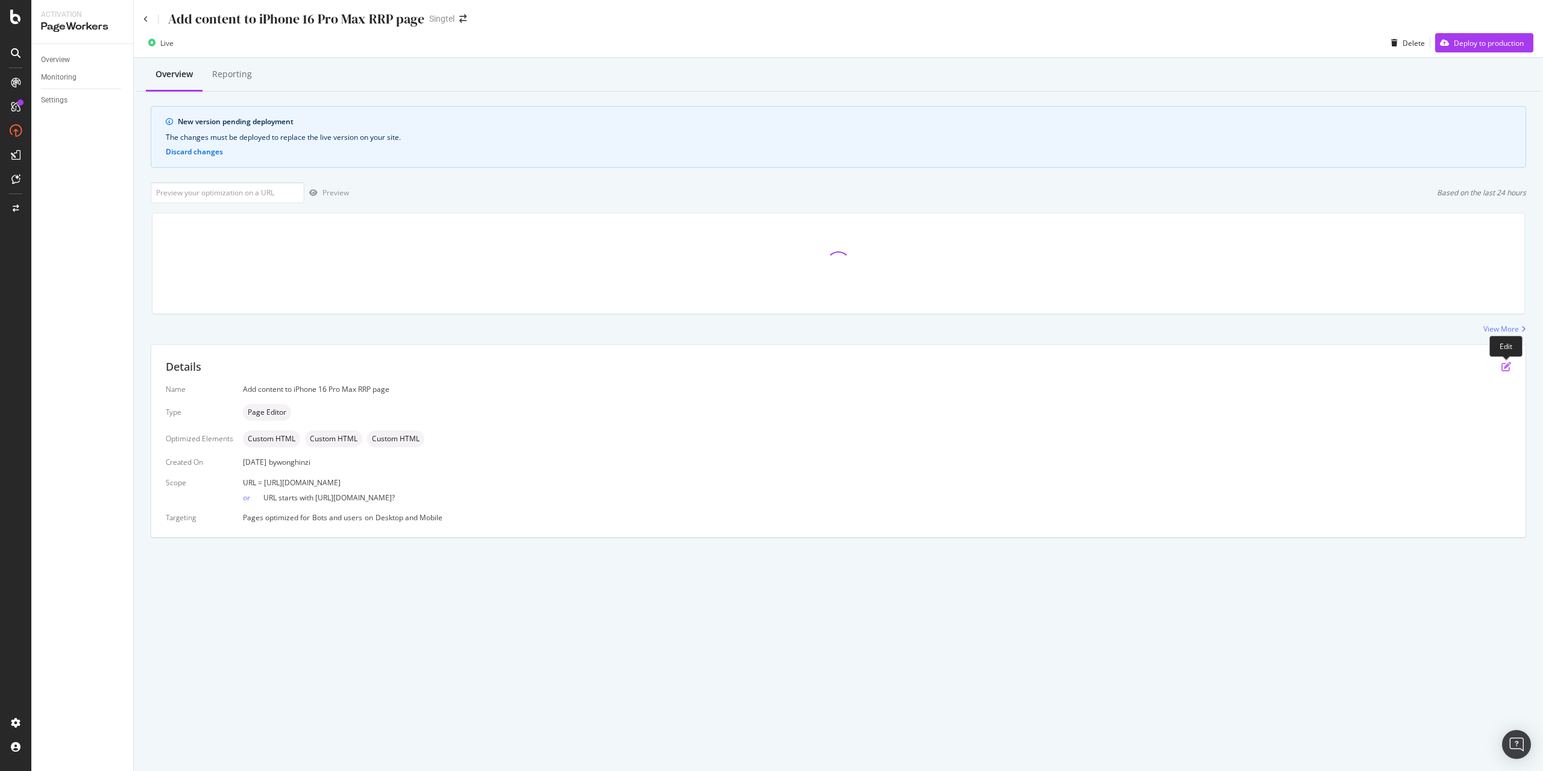
click at [1505, 369] on icon "pen-to-square" at bounding box center [1506, 367] width 10 height 10
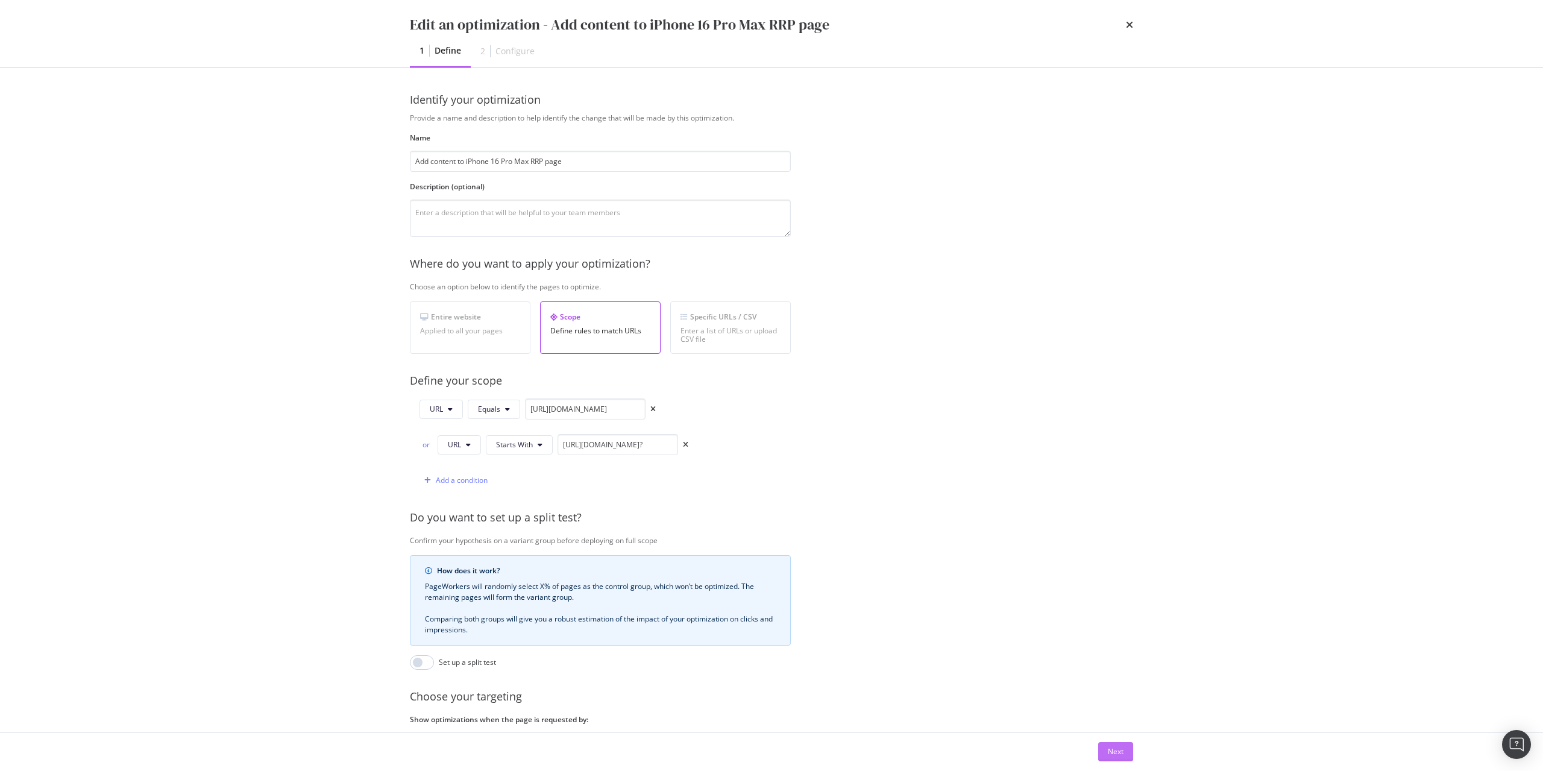
click at [1121, 752] on div "Next" at bounding box center [1116, 751] width 16 height 10
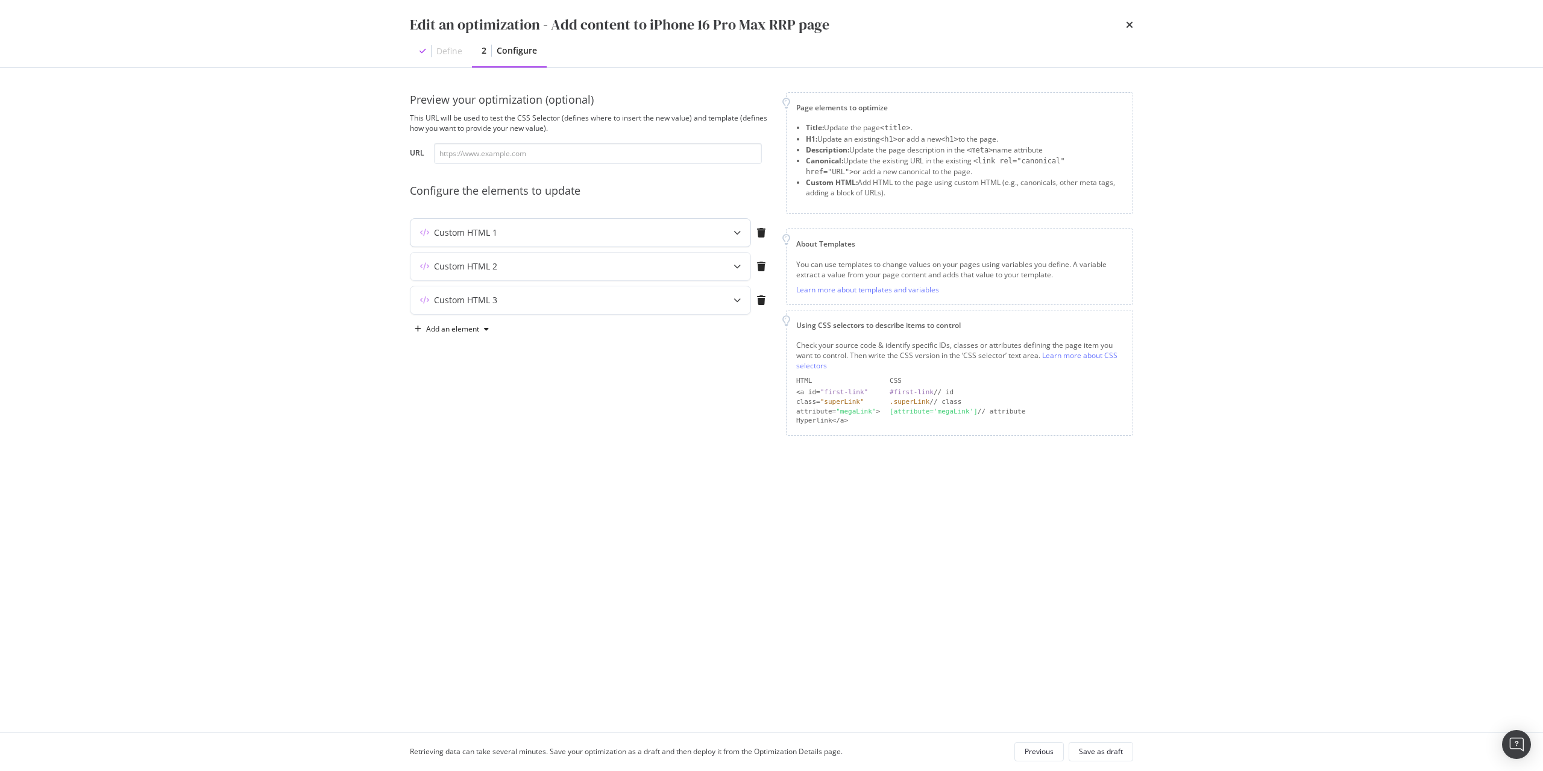
click at [559, 236] on div "Custom HTML 1" at bounding box center [556, 233] width 292 height 12
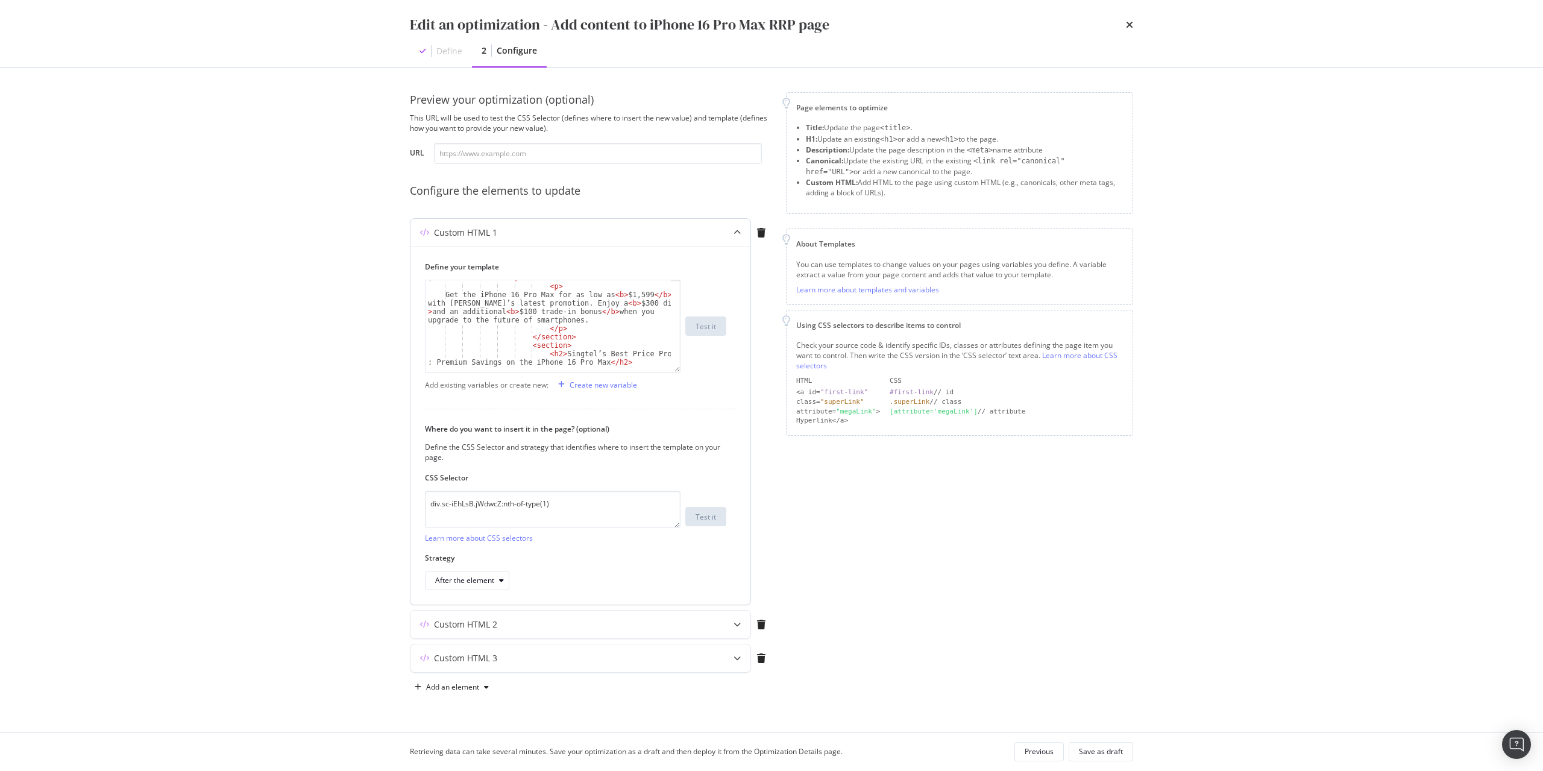
scroll to position [133, 0]
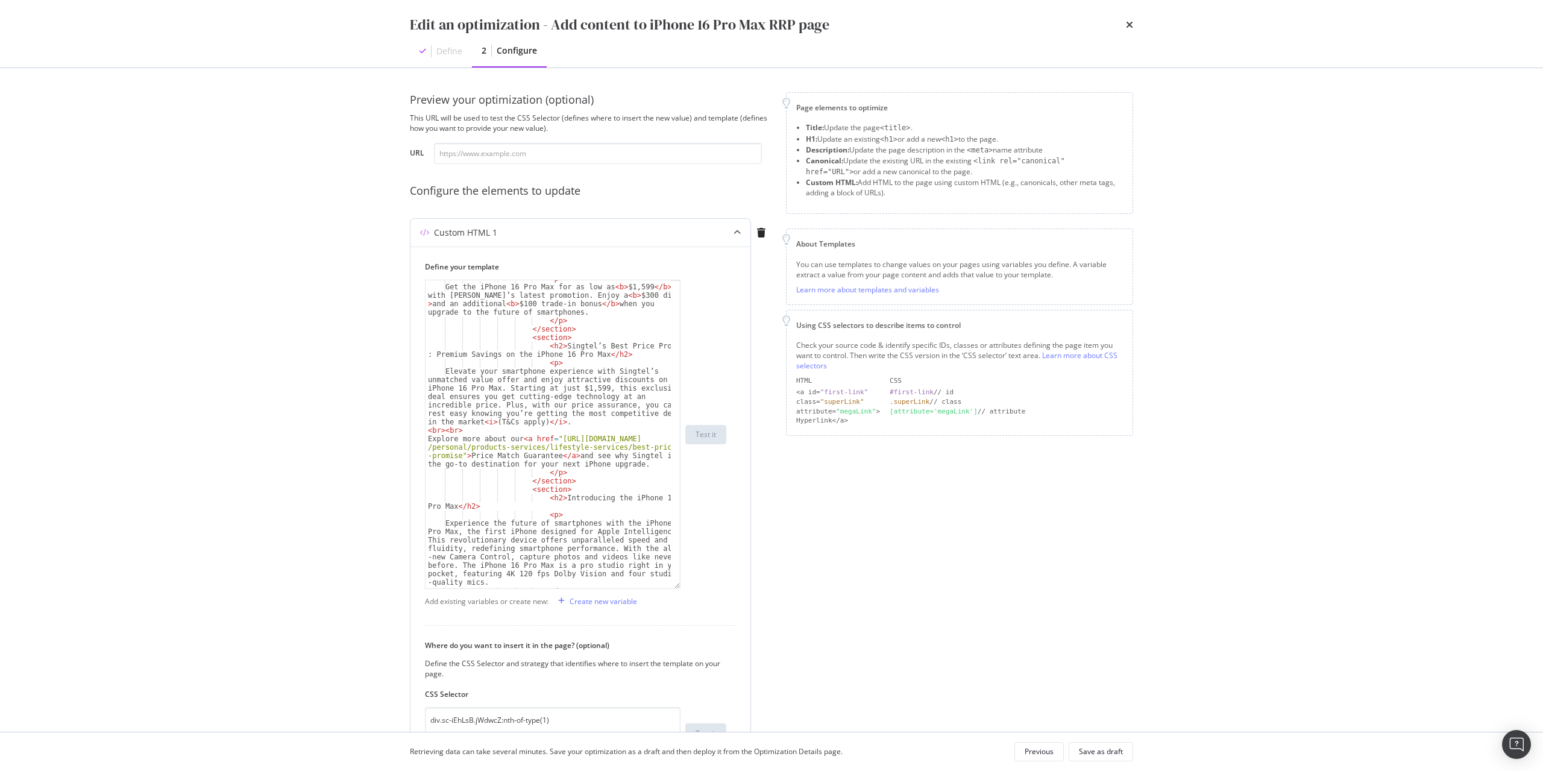
drag, startPoint x: 678, startPoint y: 354, endPoint x: 670, endPoint y: 586, distance: 232.2
click at [670, 586] on div "< p > Get the iPhone 16 Pro Max for as low as < b > $1,599 </ b > with Singtel’…" at bounding box center [553, 434] width 256 height 309
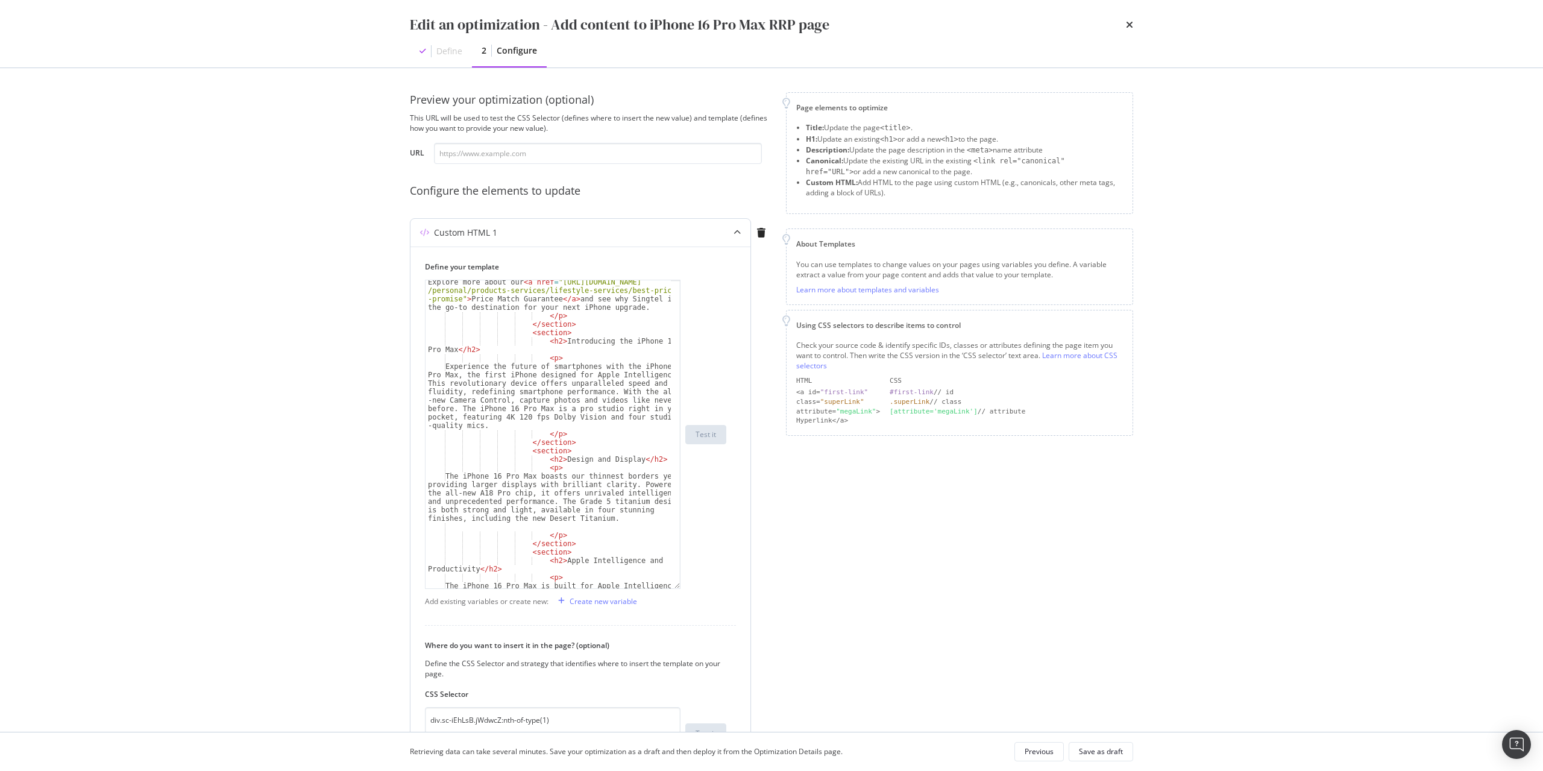
scroll to position [506, 0]
click at [458, 233] on div "Custom HTML 1" at bounding box center [465, 233] width 63 height 12
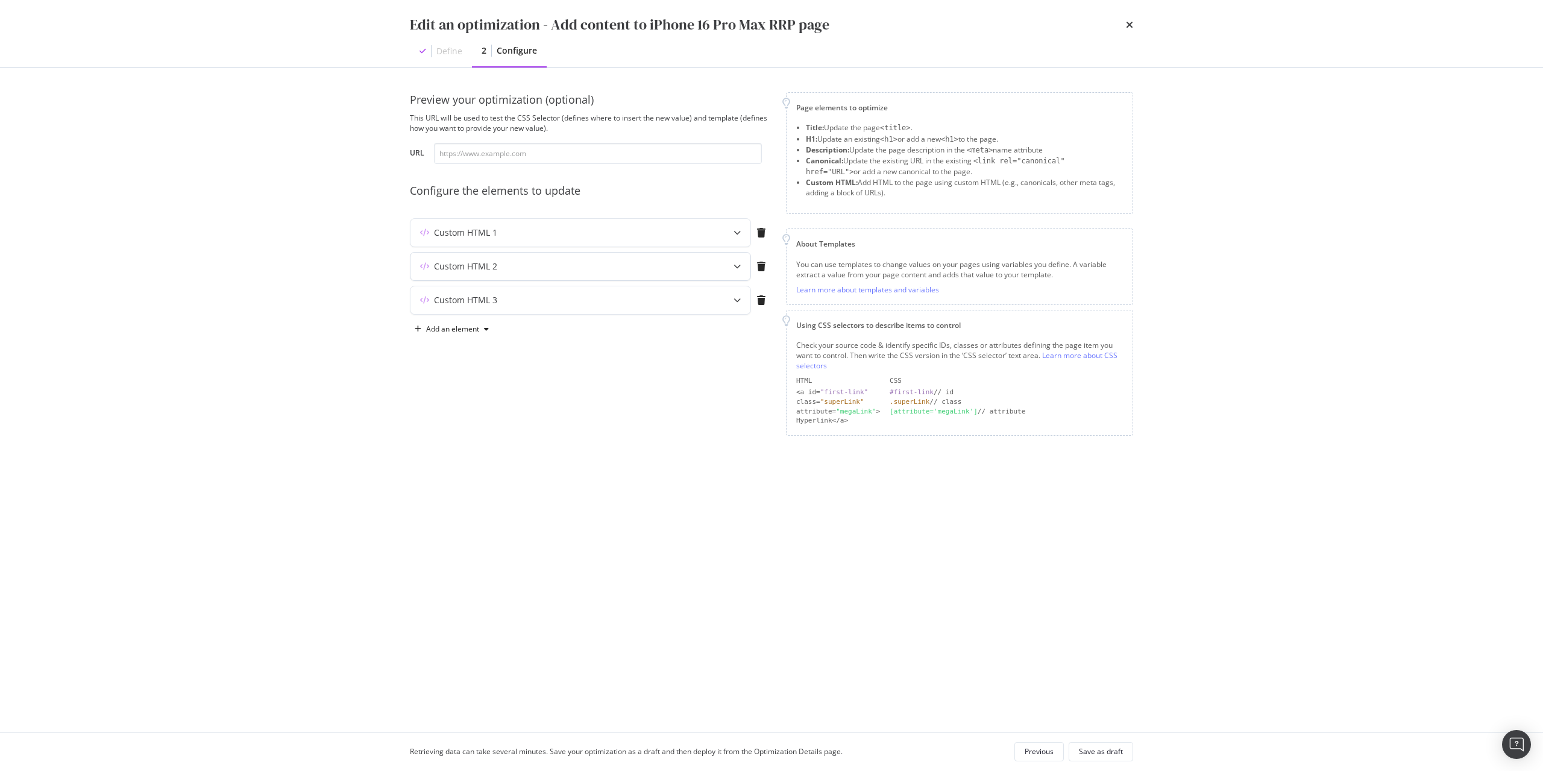
click at [459, 272] on div "Custom HTML 2" at bounding box center [580, 267] width 340 height 28
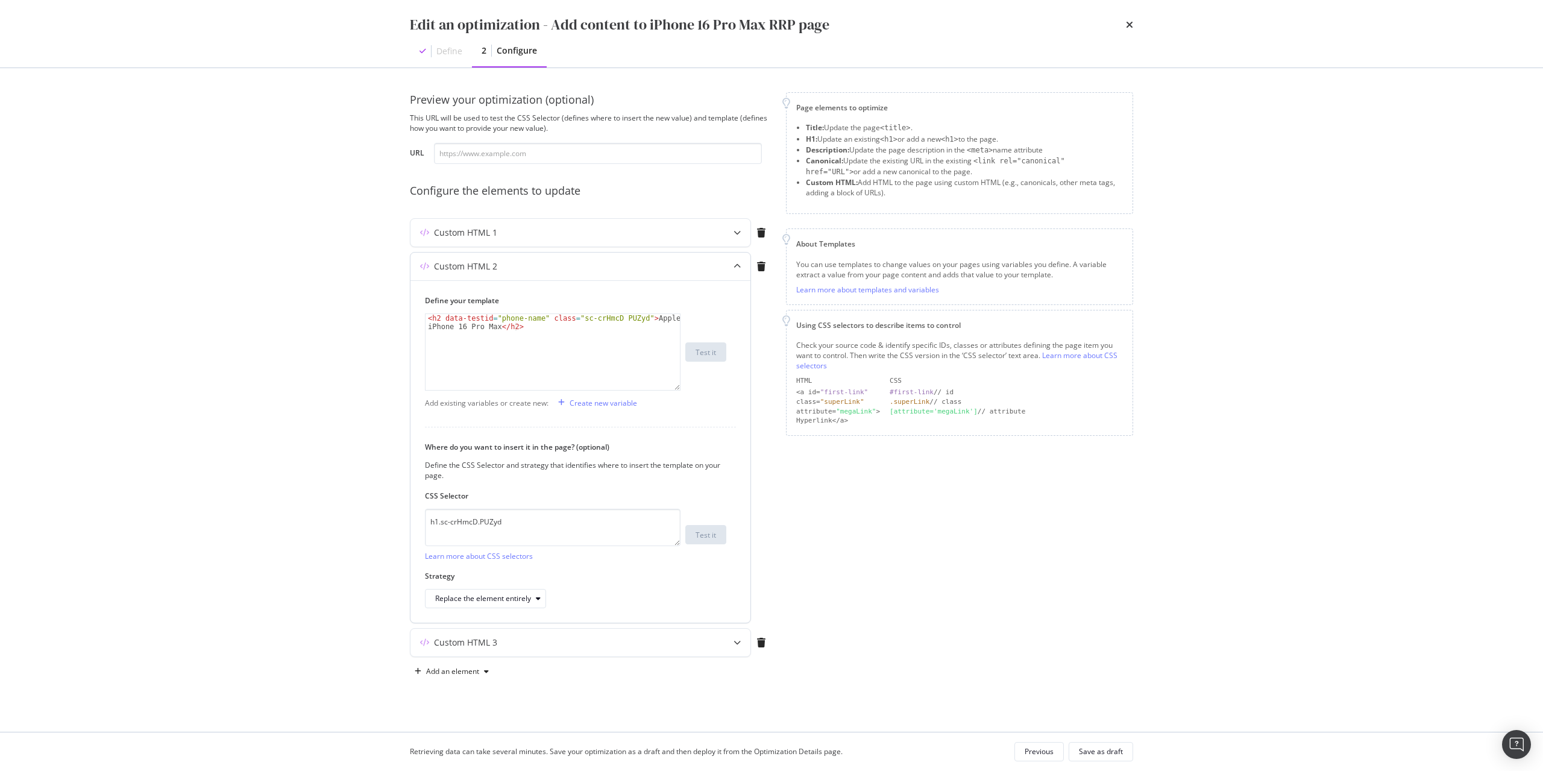
click at [459, 272] on div "Custom HTML 2" at bounding box center [580, 267] width 340 height 28
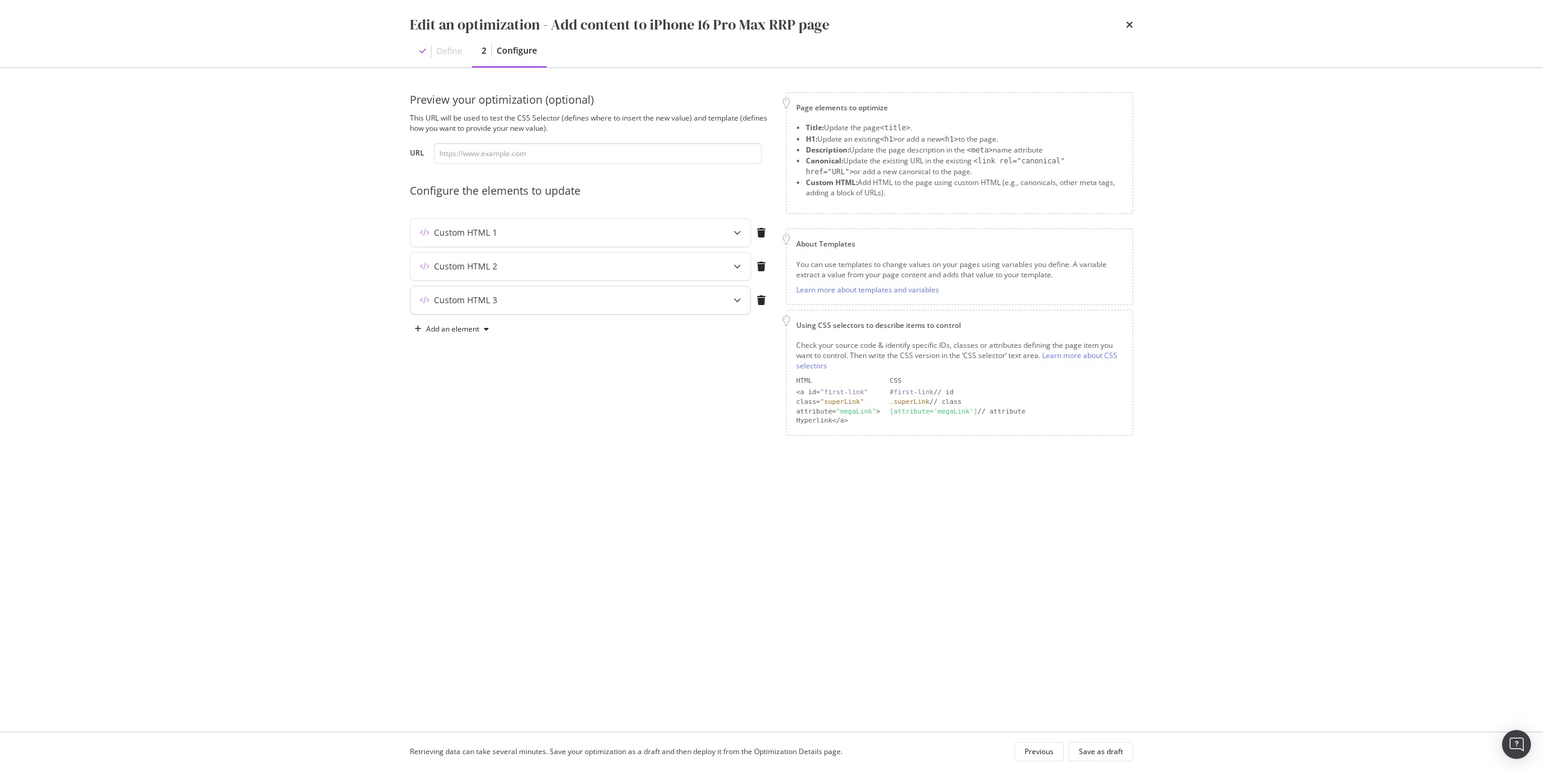
click at [461, 295] on div "Custom HTML 3" at bounding box center [465, 300] width 63 height 12
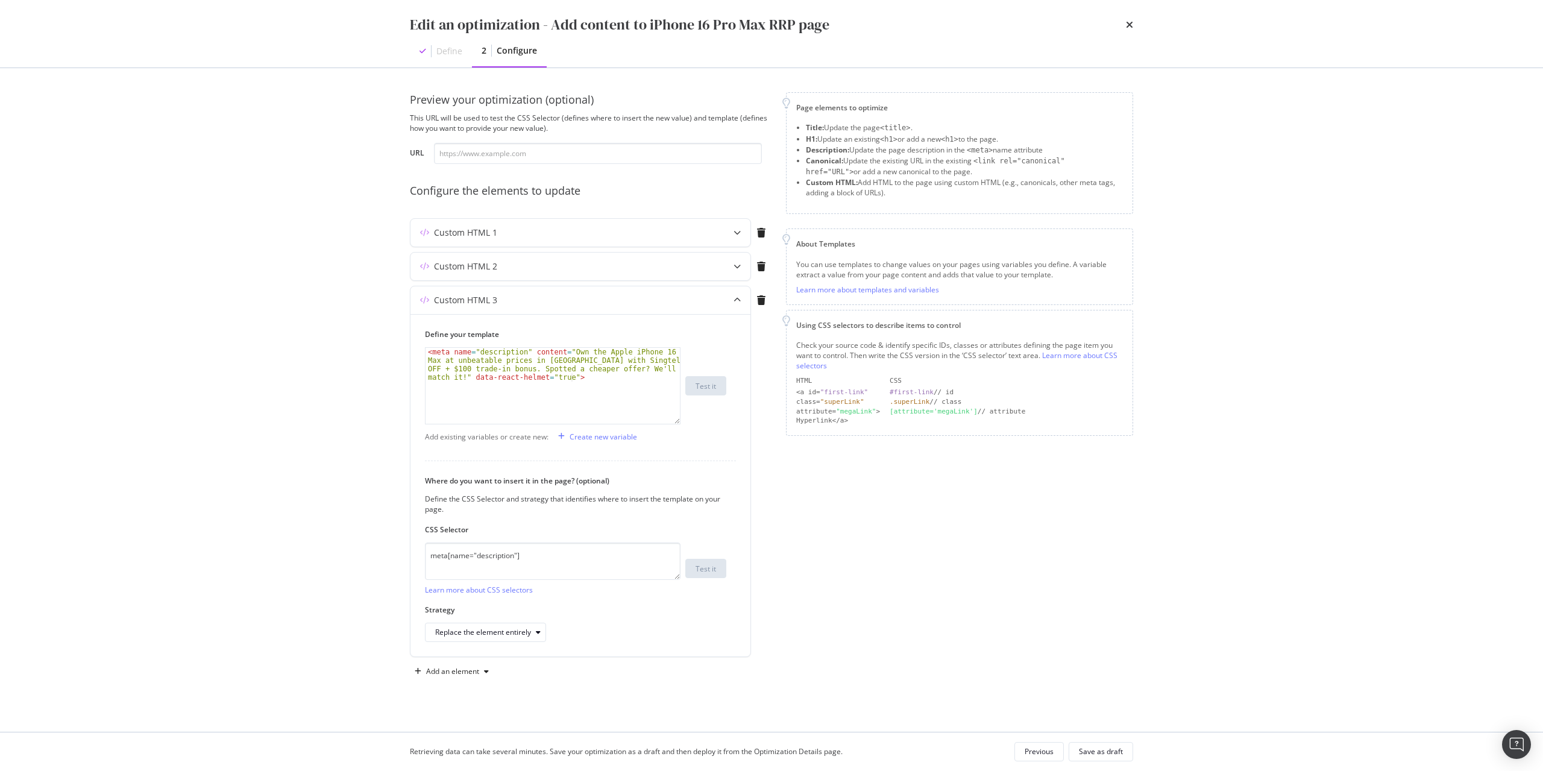
click at [1130, 31] on div "times" at bounding box center [1129, 24] width 7 height 20
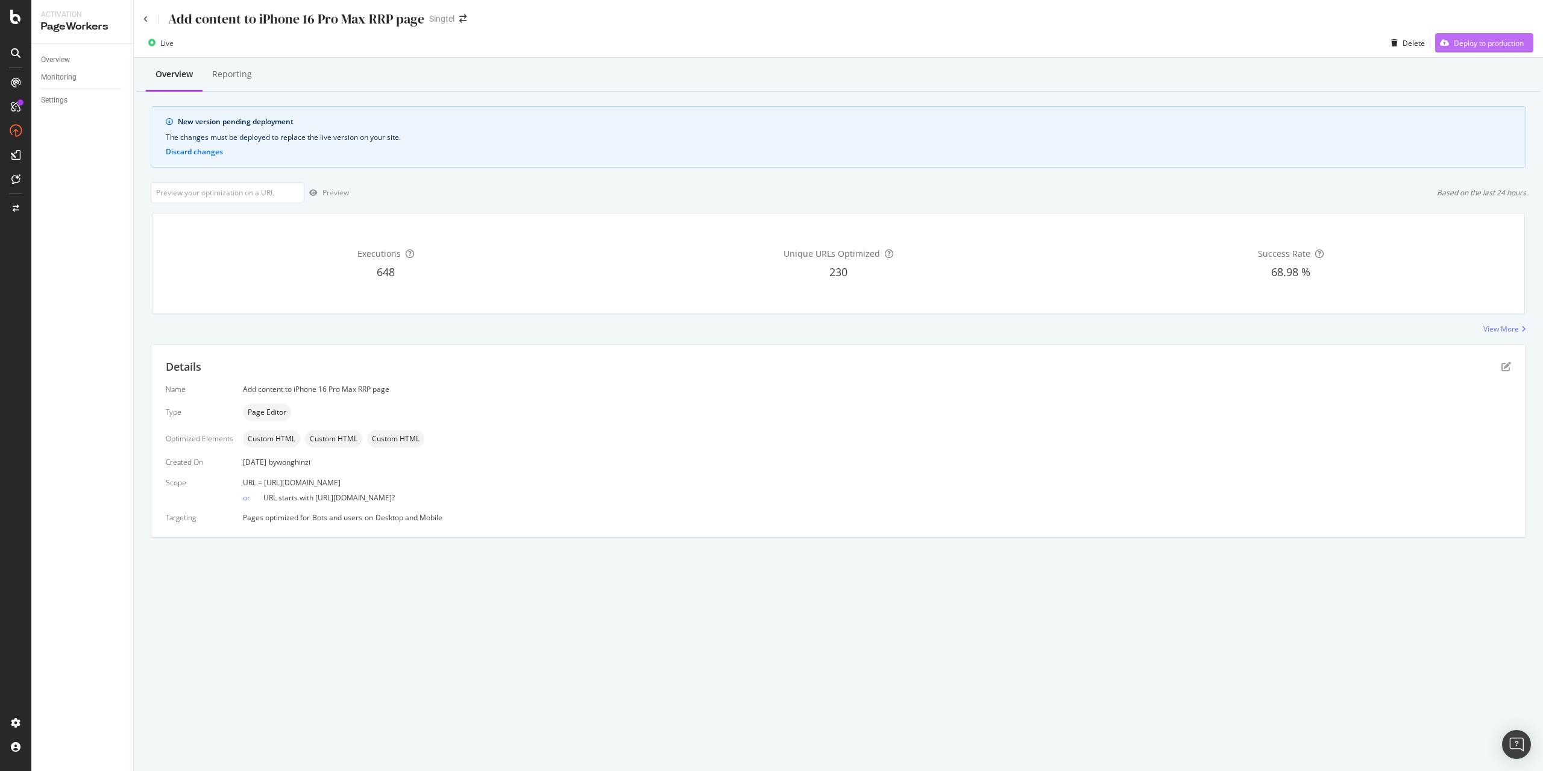
click at [1527, 39] on button "Deploy to production" at bounding box center [1484, 42] width 98 height 19
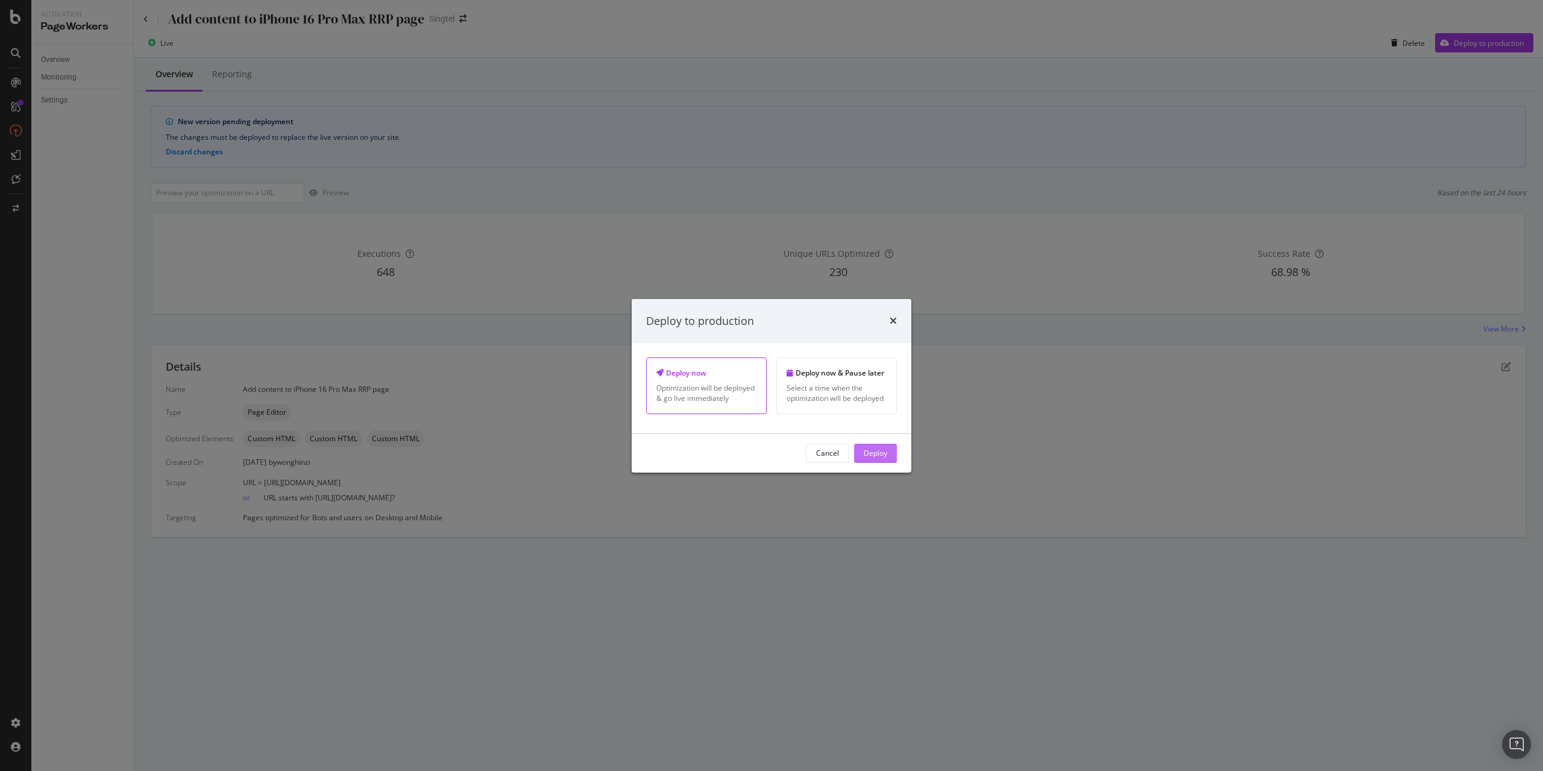
click at [884, 454] on div "Deploy" at bounding box center [876, 453] width 24 height 10
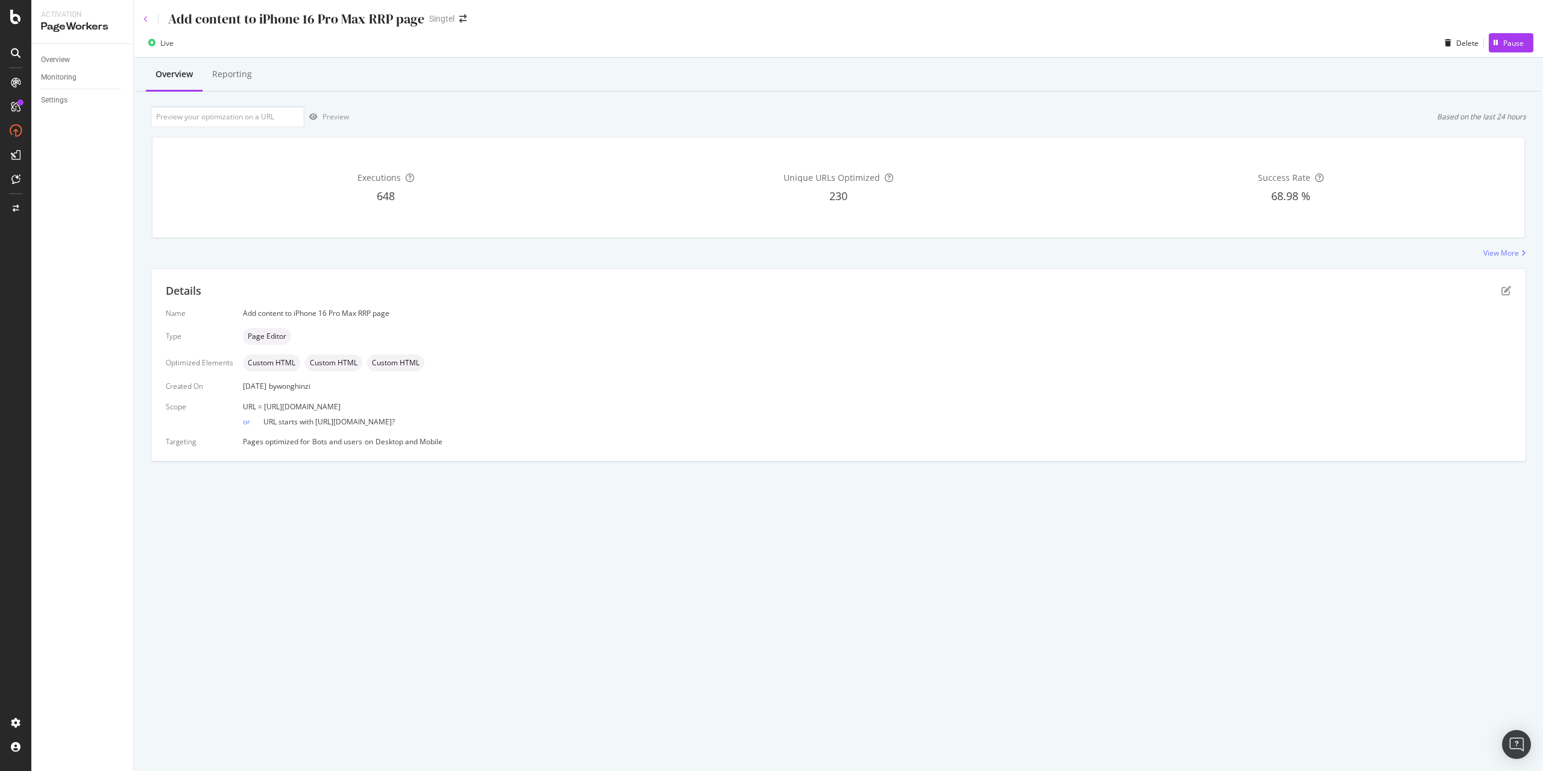
click at [145, 19] on icon at bounding box center [145, 19] width 5 height 7
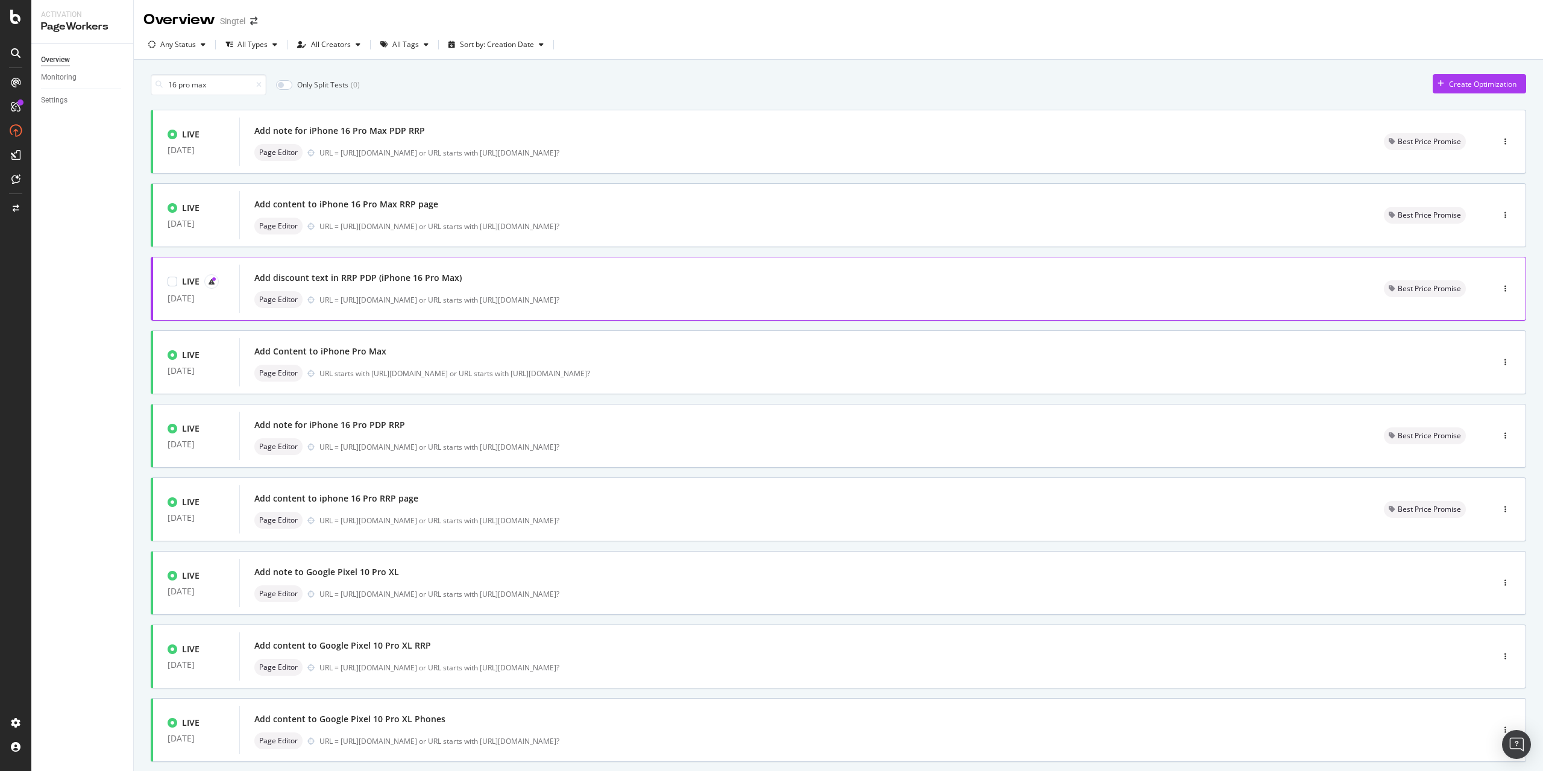
click at [340, 295] on div "URL = [URL][DOMAIN_NAME] or URL starts with [URL][DOMAIN_NAME]?" at bounding box center [837, 300] width 1036 height 10
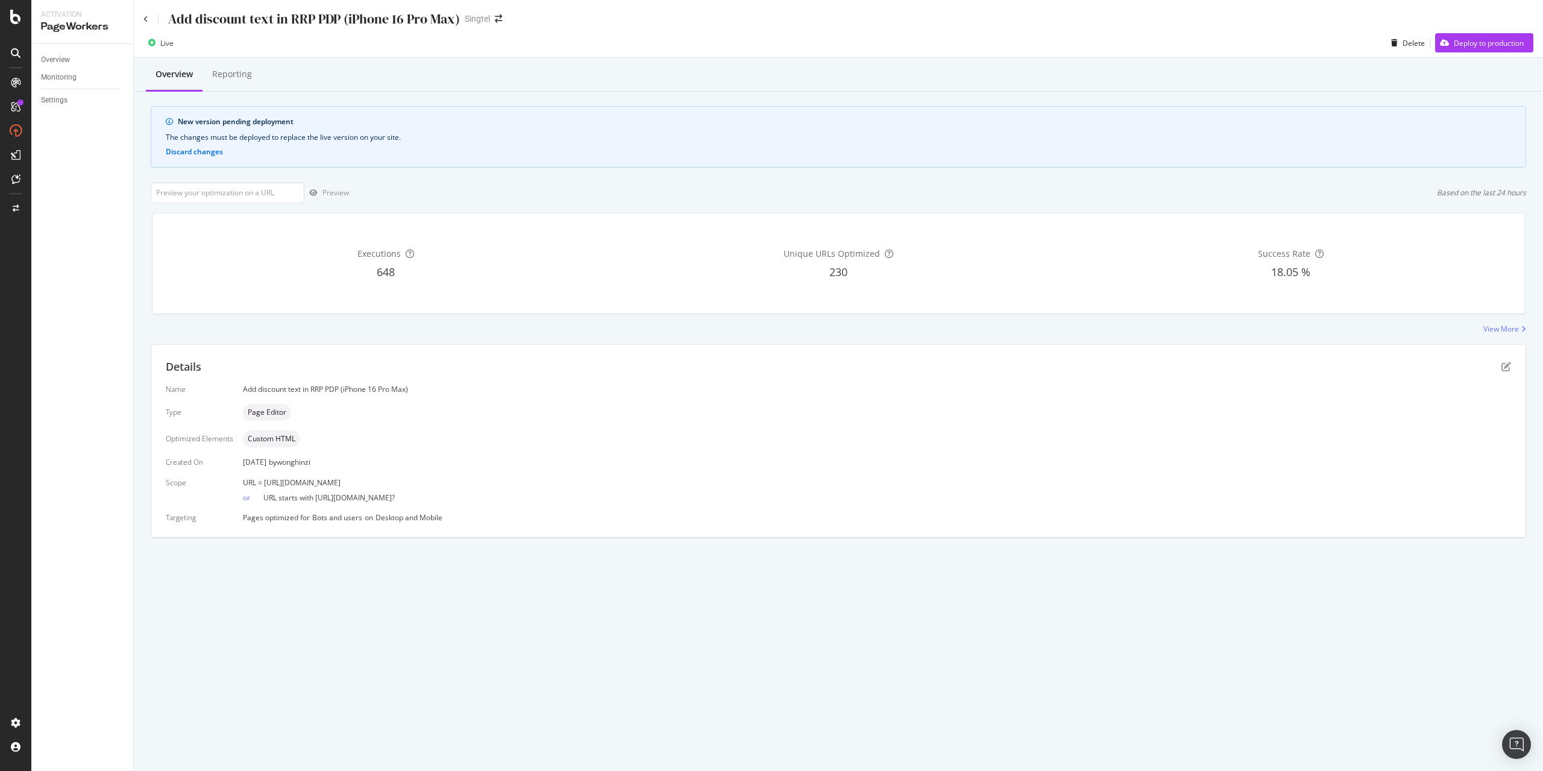
drag, startPoint x: 535, startPoint y: 482, endPoint x: 263, endPoint y: 485, distance: 271.9
click at [263, 485] on div "URL = [URL][DOMAIN_NAME]" at bounding box center [877, 482] width 1268 height 10
copy span "[URL][DOMAIN_NAME]"
click at [1507, 366] on icon "pen-to-square" at bounding box center [1506, 367] width 10 height 10
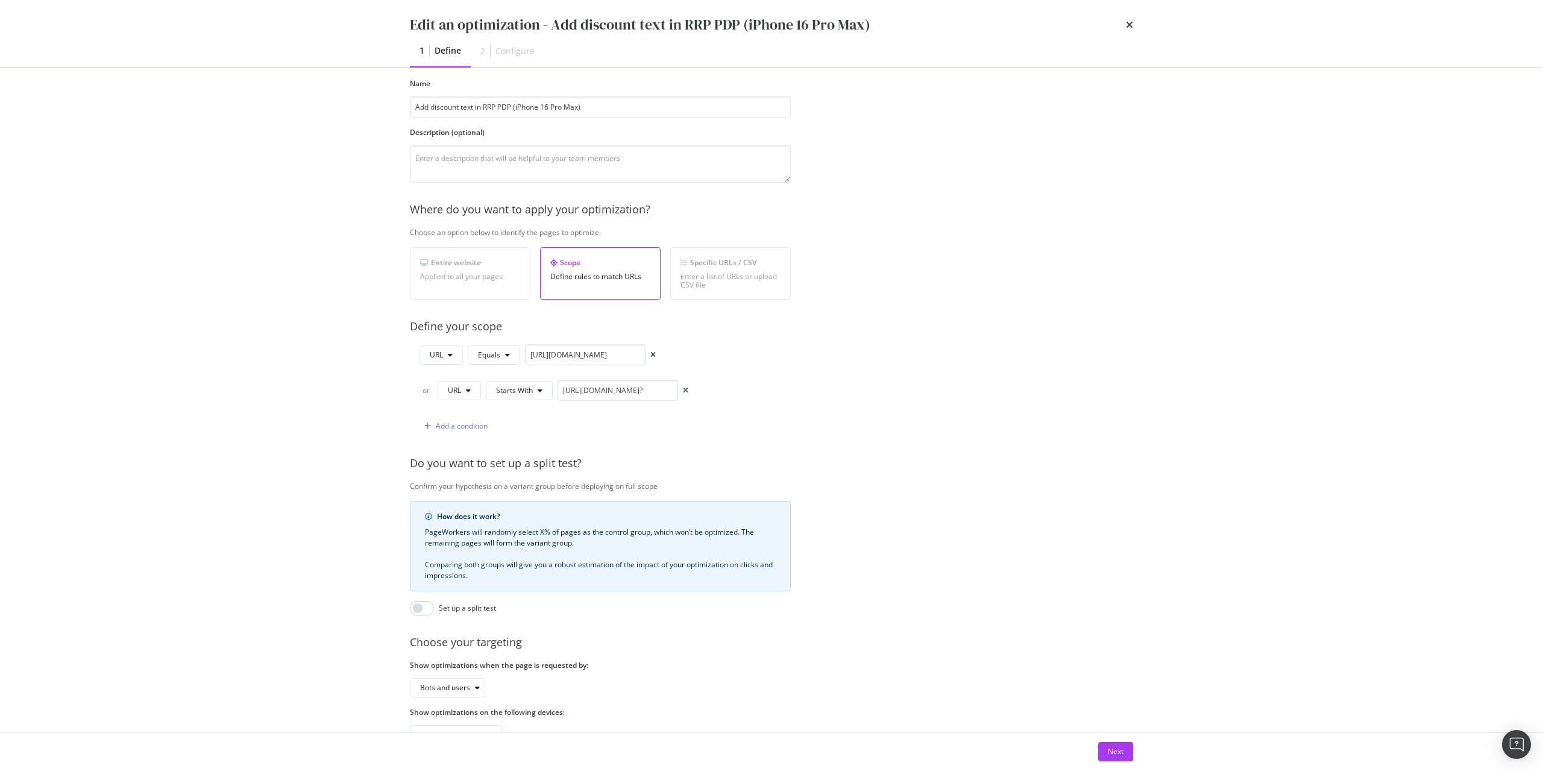
scroll to position [100, 0]
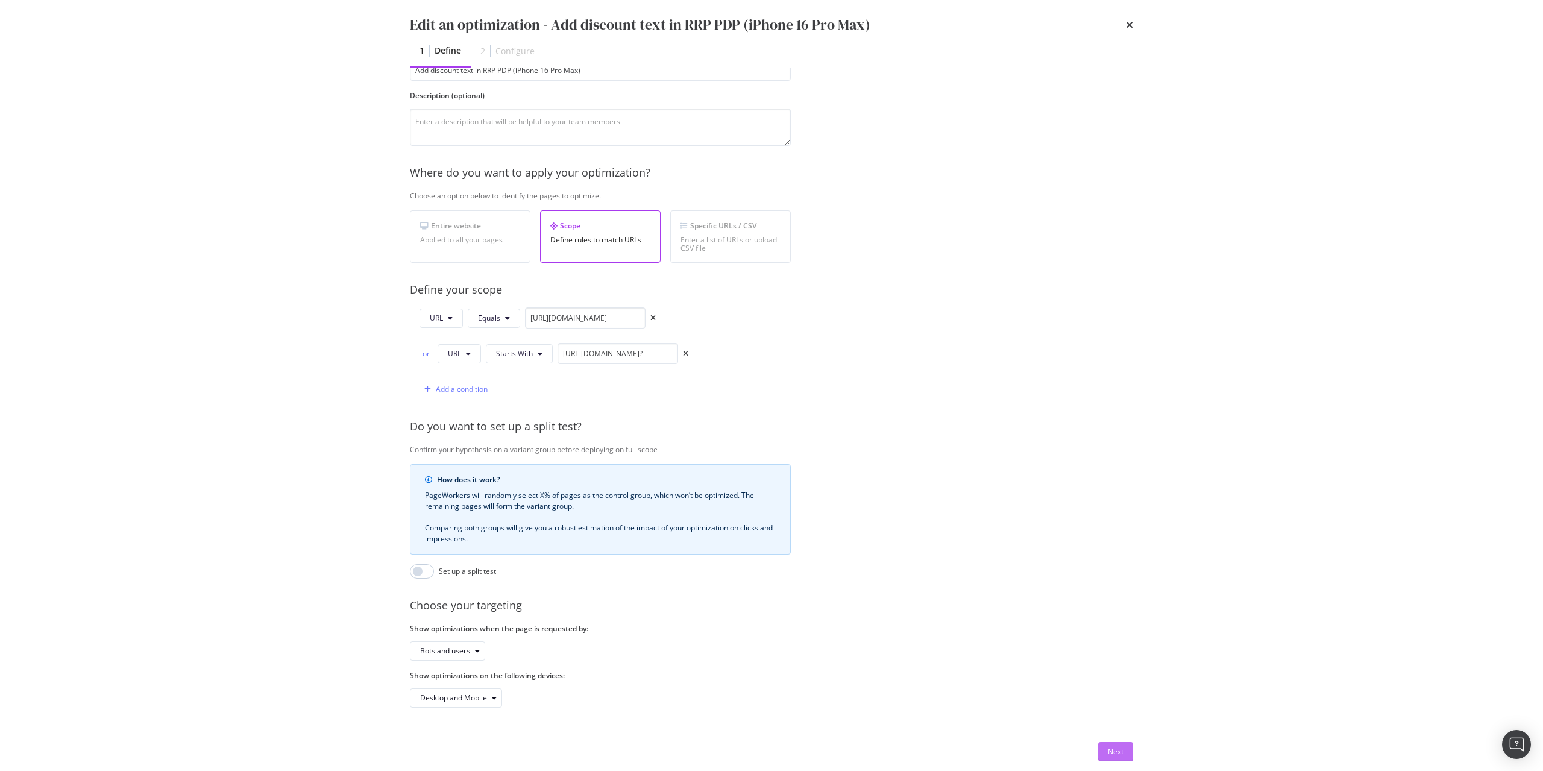
click at [1119, 742] on div "Next" at bounding box center [772, 751] width 772 height 39
click at [1120, 745] on div "Next" at bounding box center [1116, 752] width 16 height 18
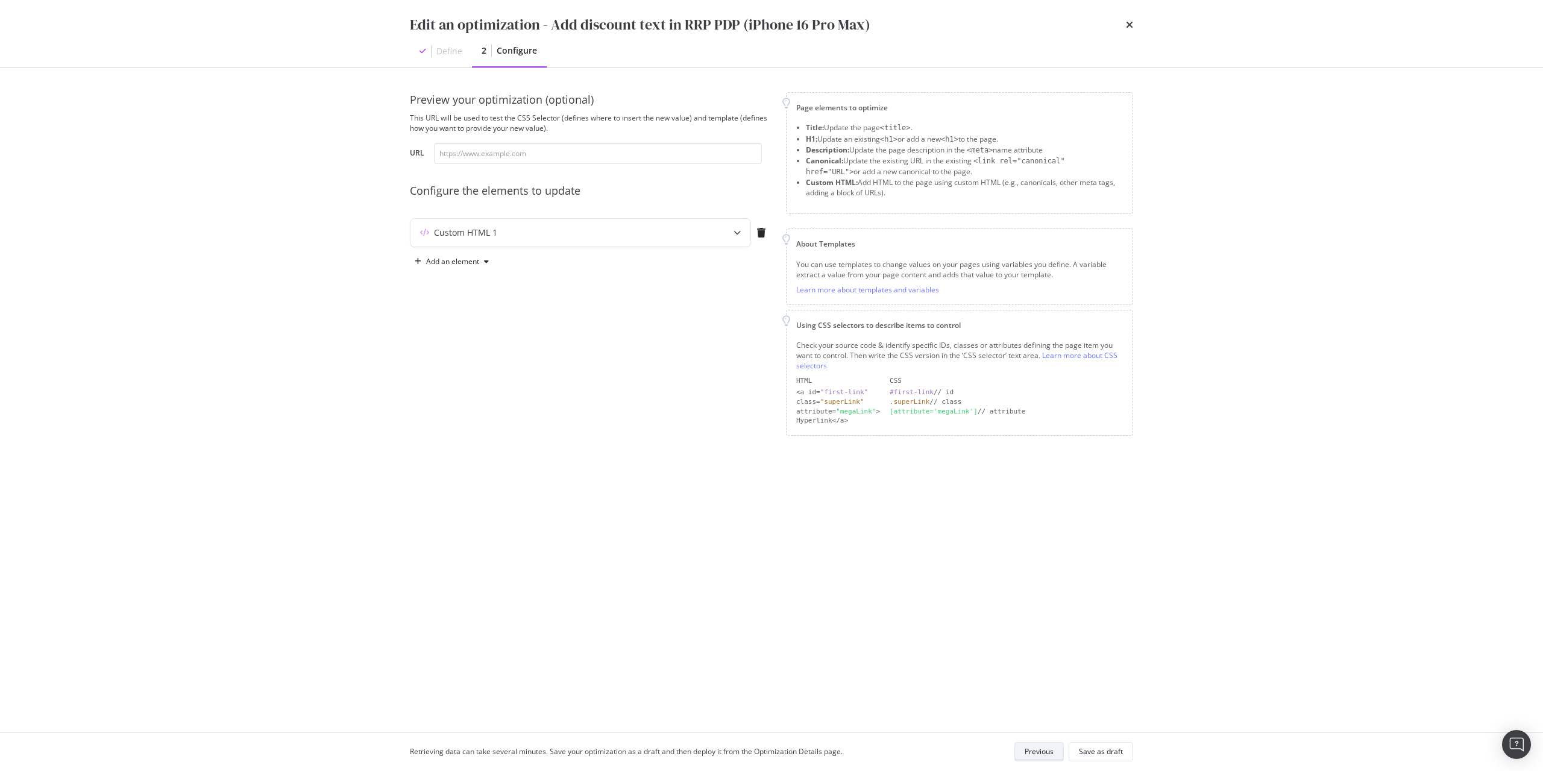
scroll to position [0, 0]
click at [570, 241] on div "Custom HTML 1" at bounding box center [580, 233] width 340 height 28
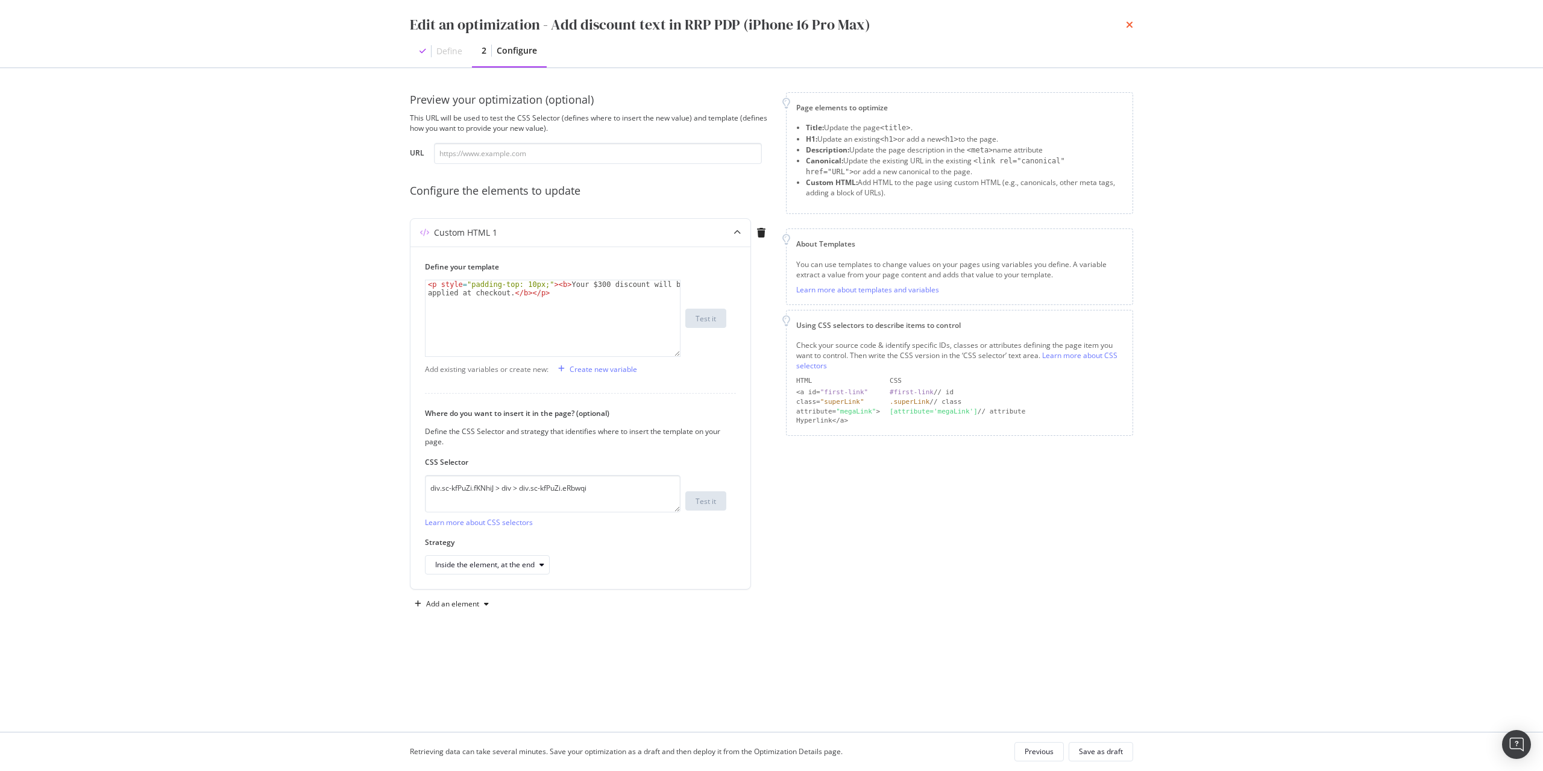
click at [1127, 27] on icon "times" at bounding box center [1129, 25] width 7 height 10
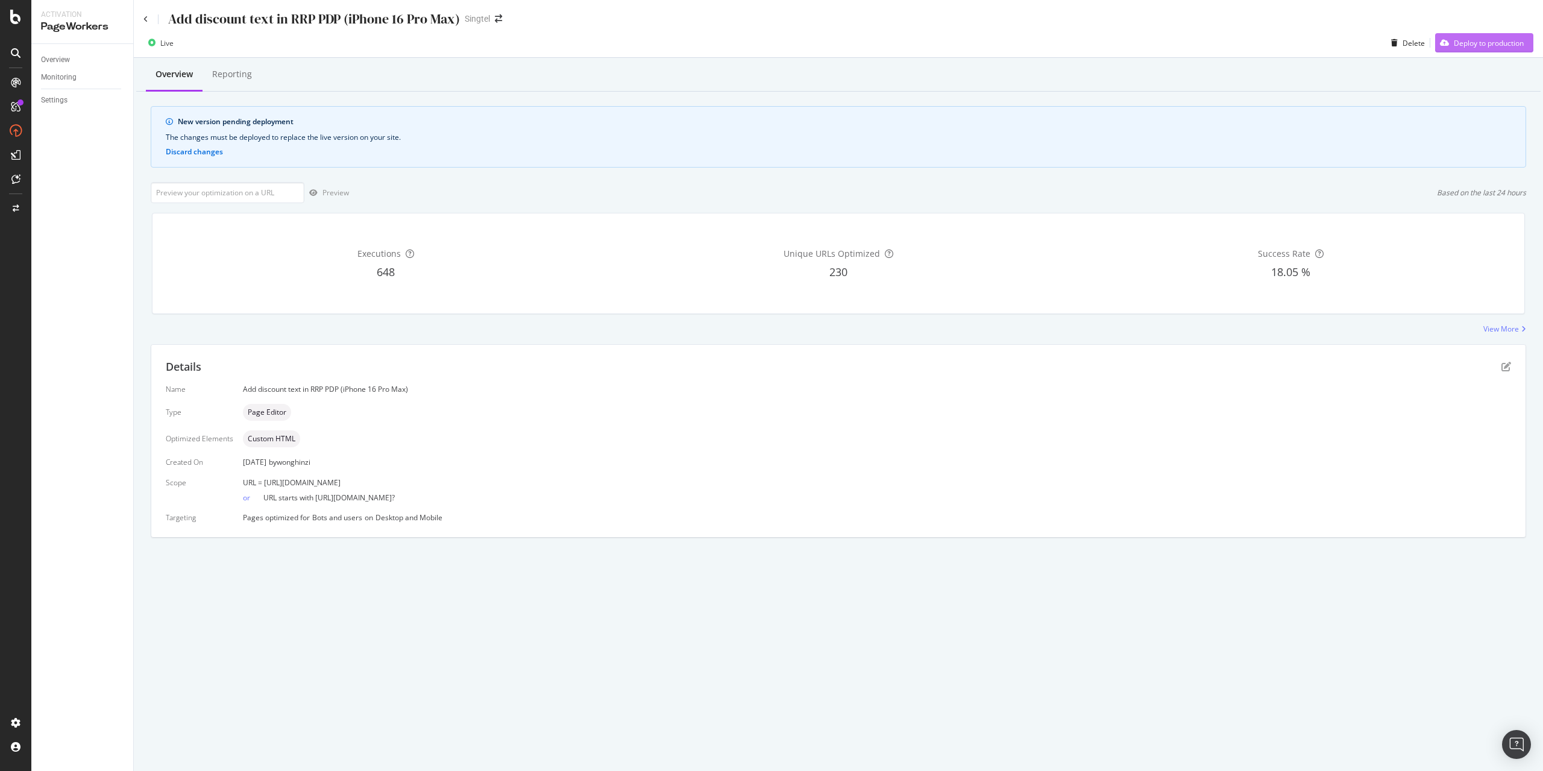
click at [1488, 36] on div "Deploy to production" at bounding box center [1479, 43] width 89 height 18
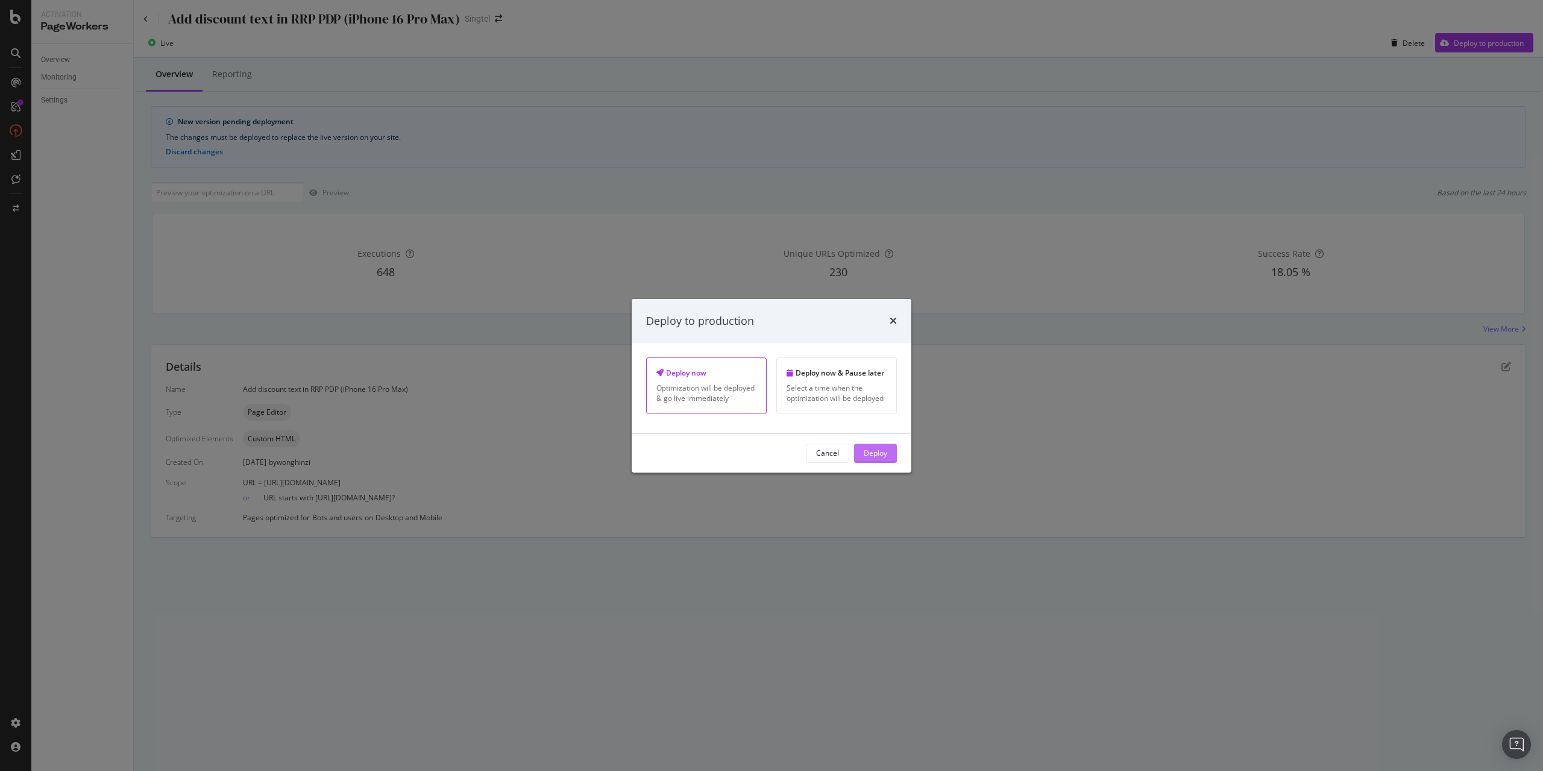
click at [875, 454] on div "Deploy" at bounding box center [876, 453] width 24 height 10
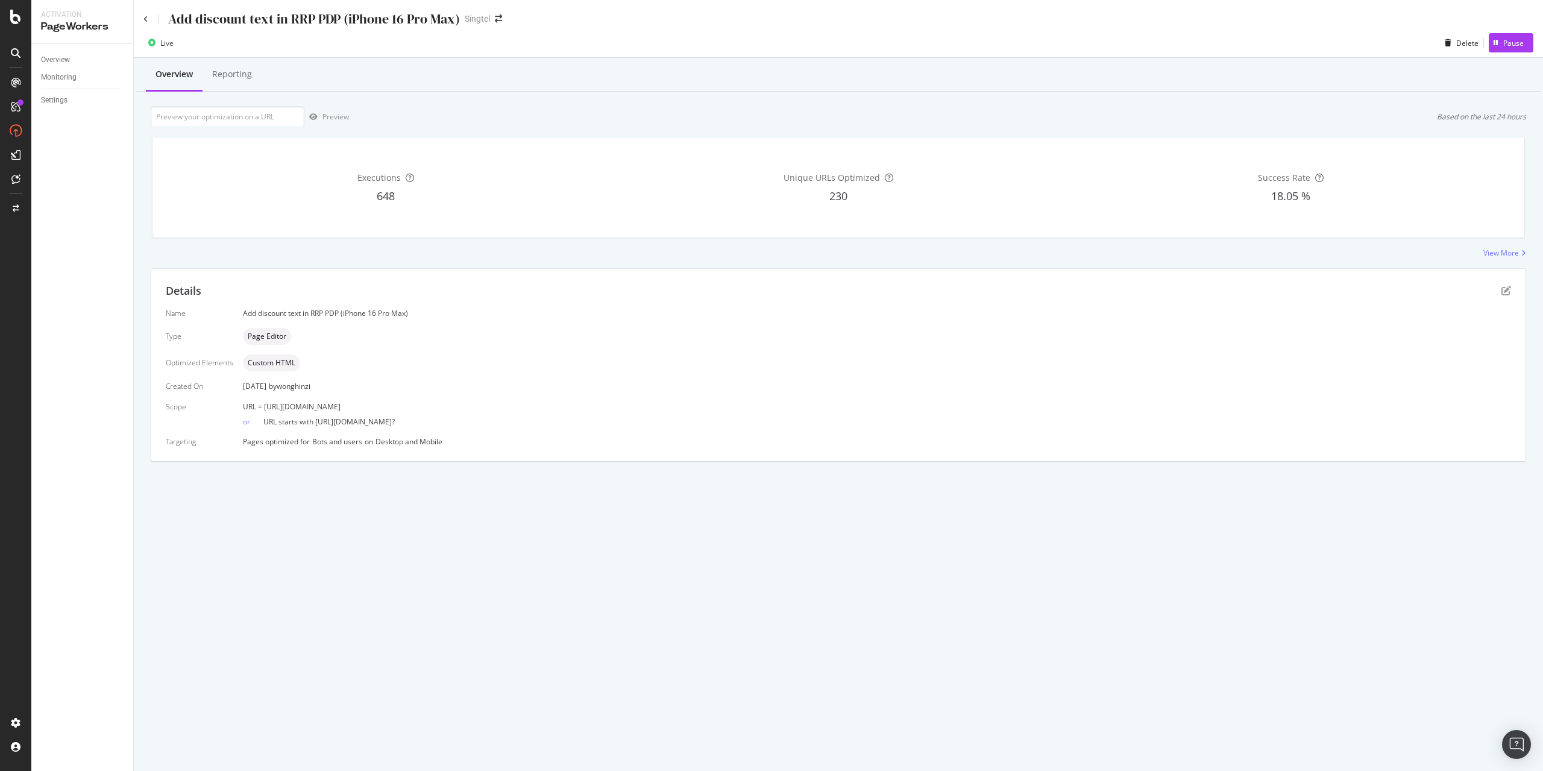
click at [1503, 296] on div "Details" at bounding box center [838, 291] width 1345 height 16
click at [1505, 293] on icon "pen-to-square" at bounding box center [1506, 291] width 10 height 10
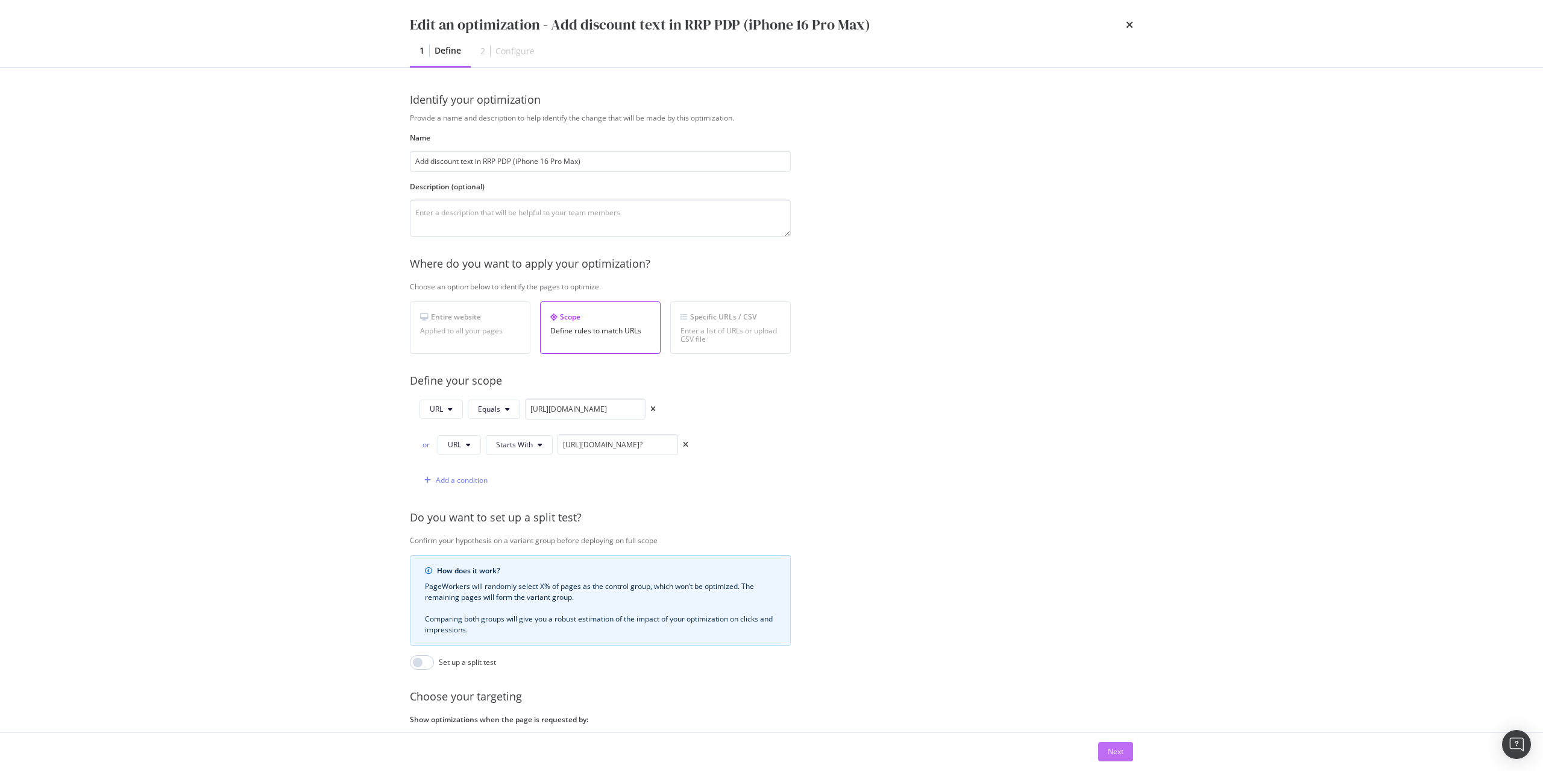
click at [1113, 746] on div "Next" at bounding box center [1116, 752] width 16 height 18
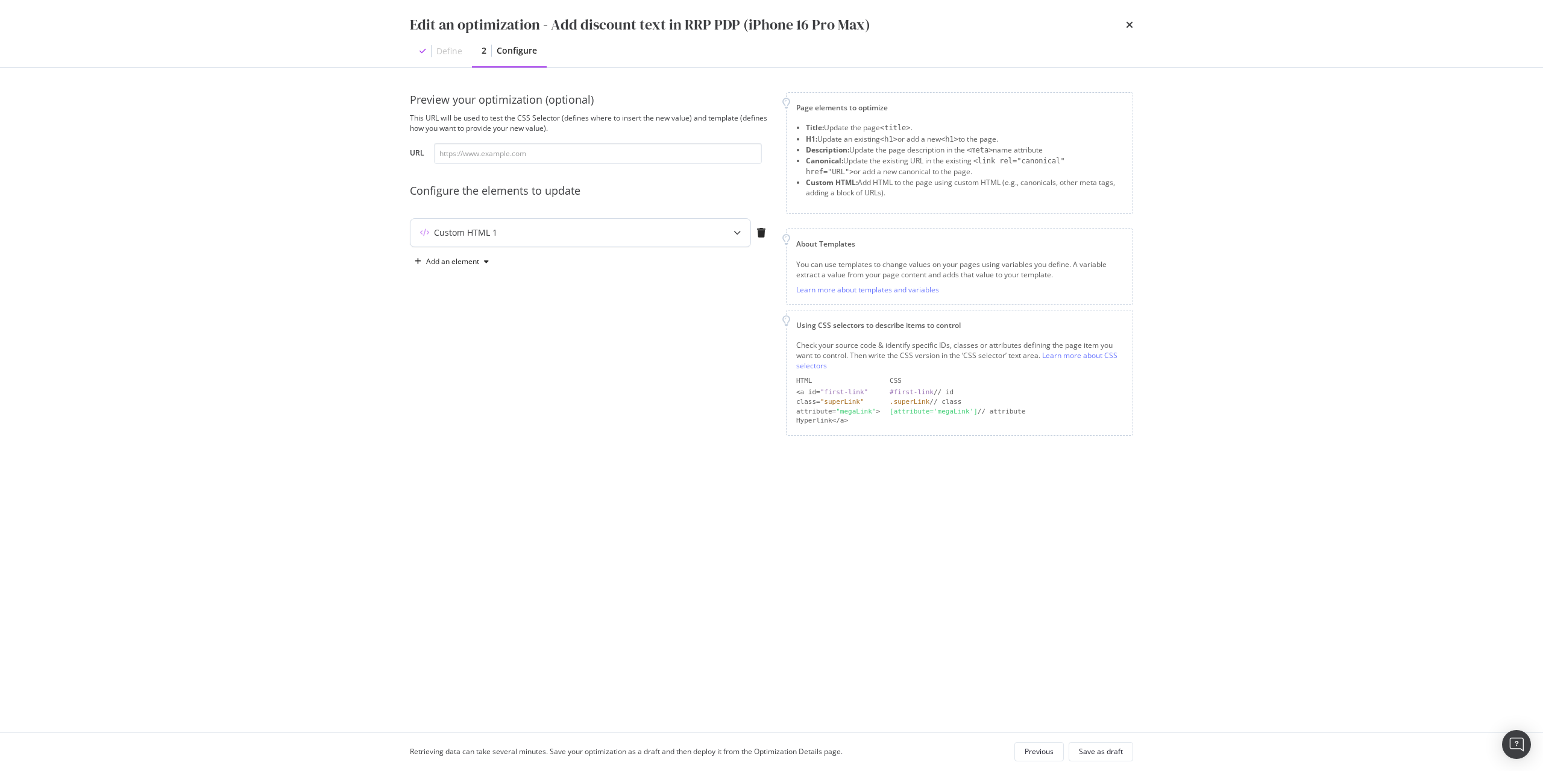
click at [640, 232] on div "Custom HTML 1" at bounding box center [556, 233] width 292 height 12
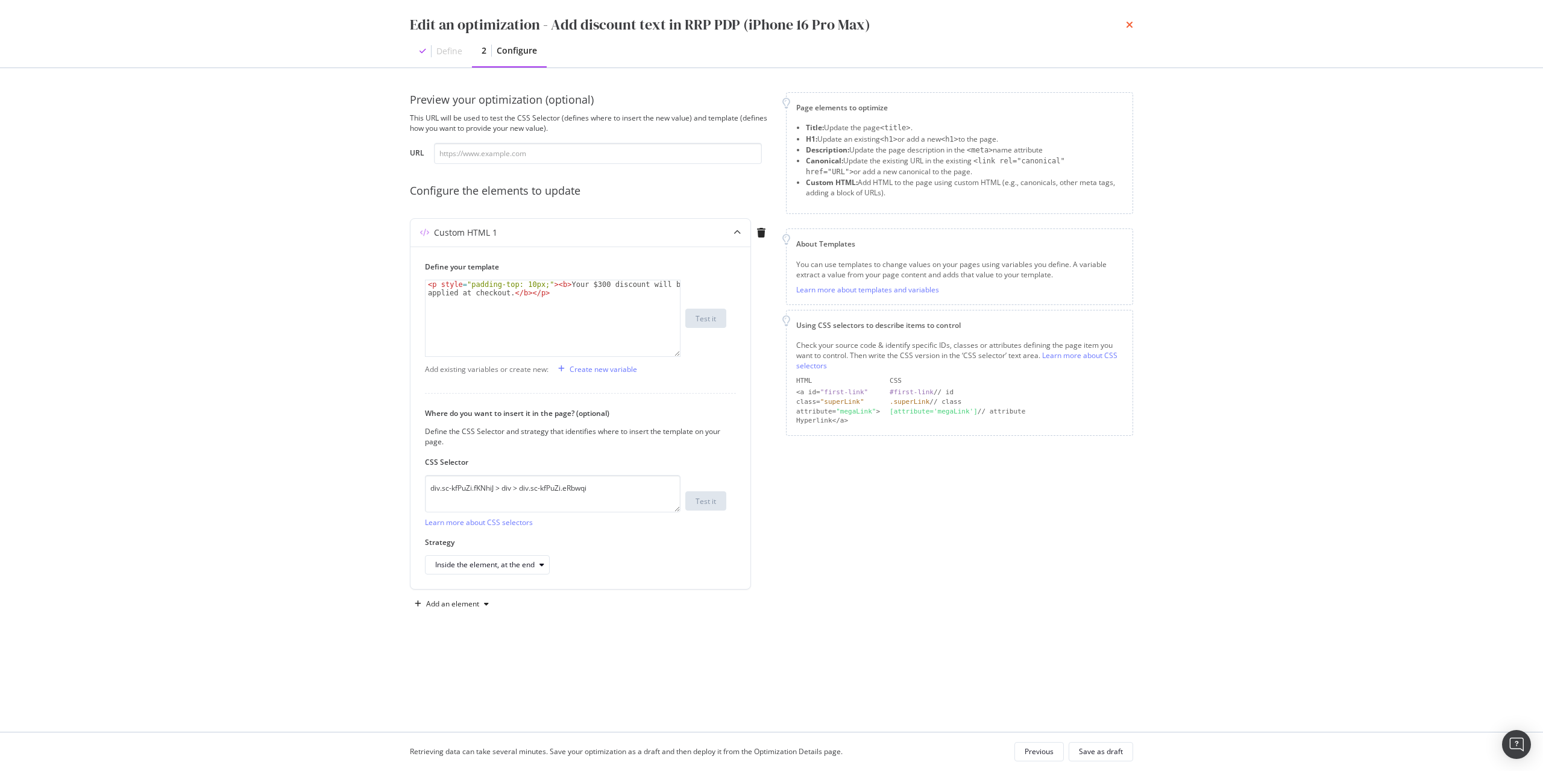
click at [1127, 28] on icon "times" at bounding box center [1129, 25] width 7 height 10
